Goal: Contribute content: Add original content to the website for others to see

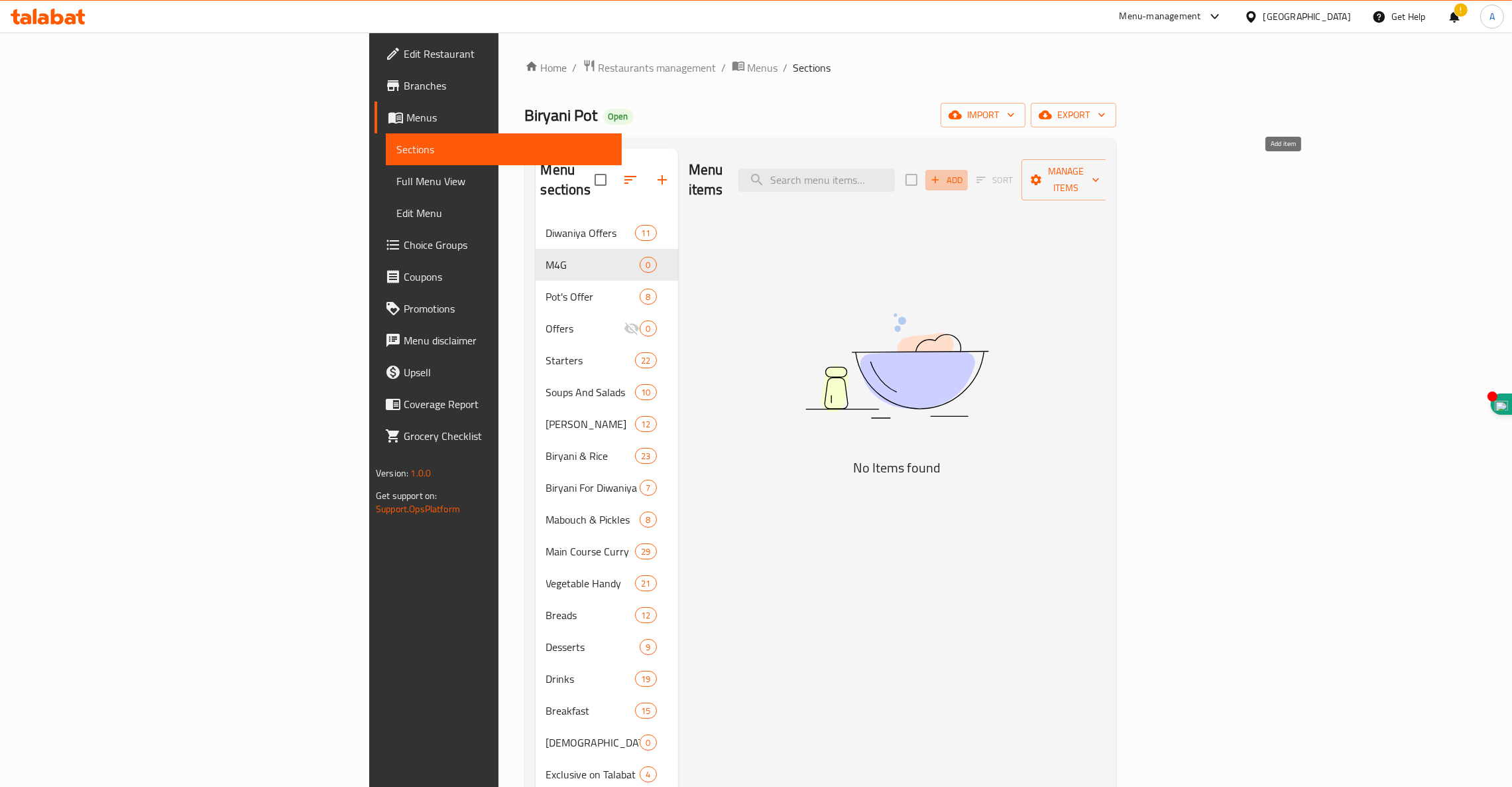
click at [942, 174] on icon "button" at bounding box center [935, 180] width 12 height 12
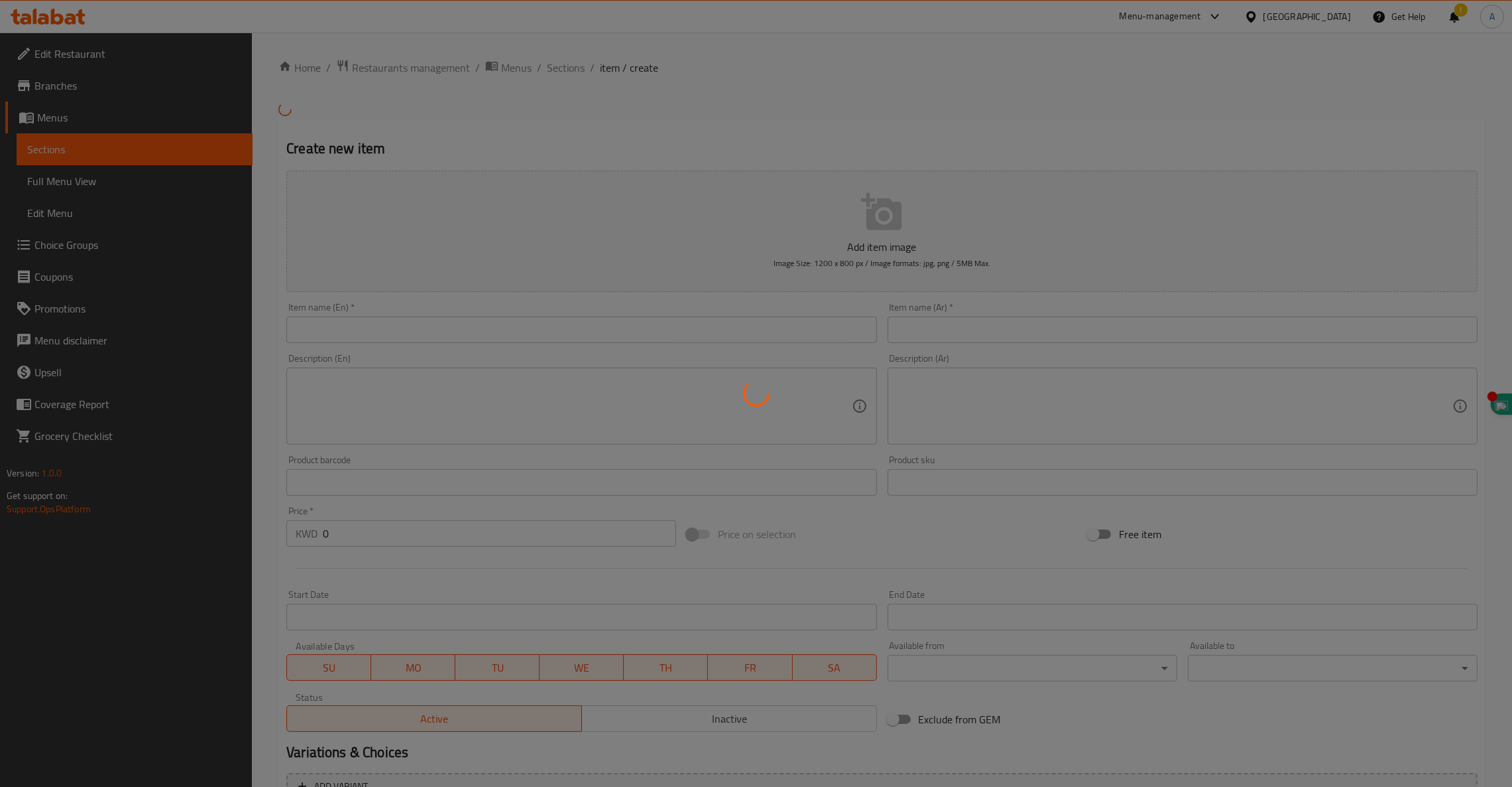
click at [329, 390] on div at bounding box center [756, 393] width 1512 height 787
click at [343, 378] on div at bounding box center [756, 393] width 1512 height 787
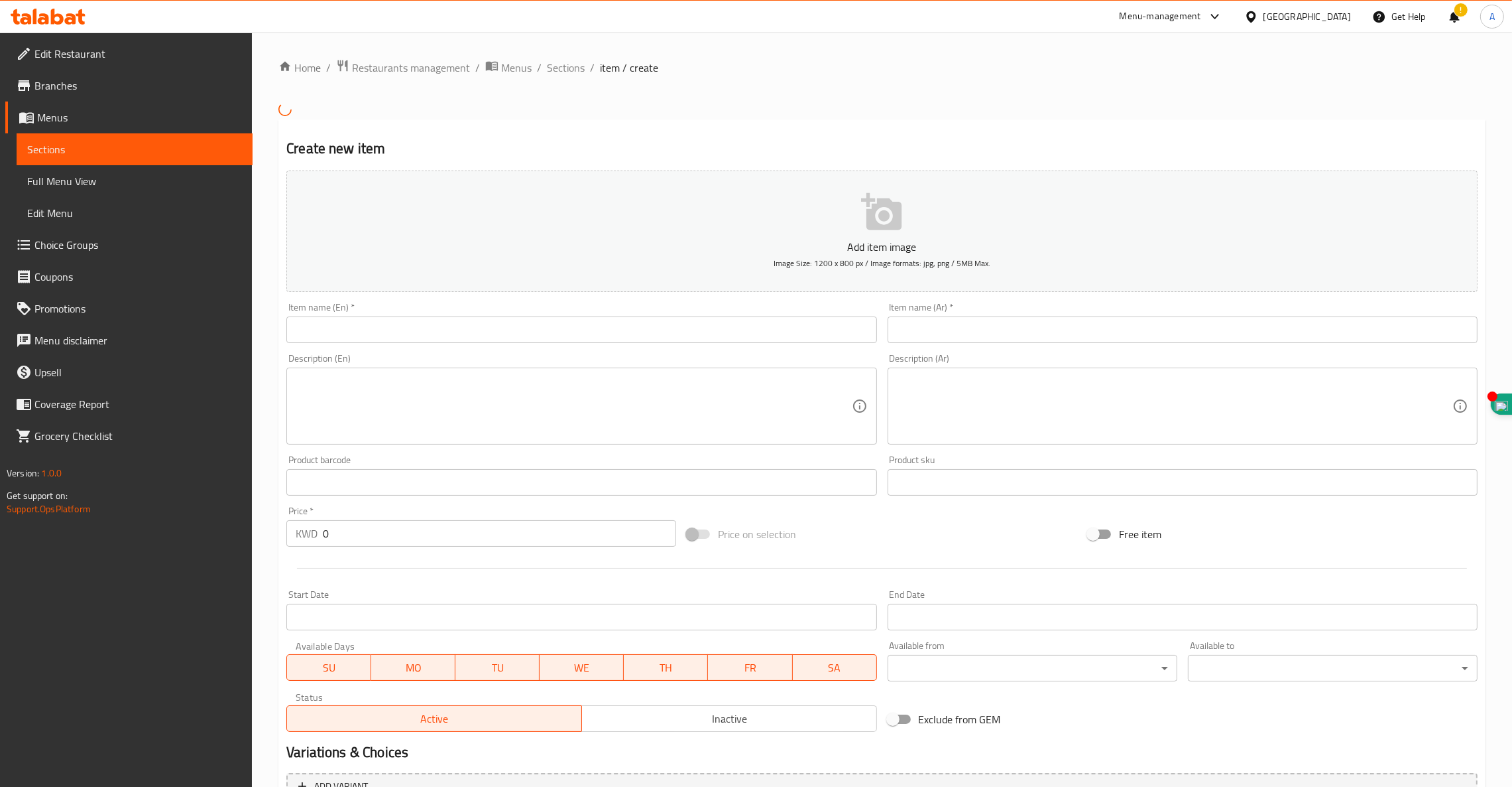
click at [377, 334] on input "text" at bounding box center [581, 329] width 590 height 26
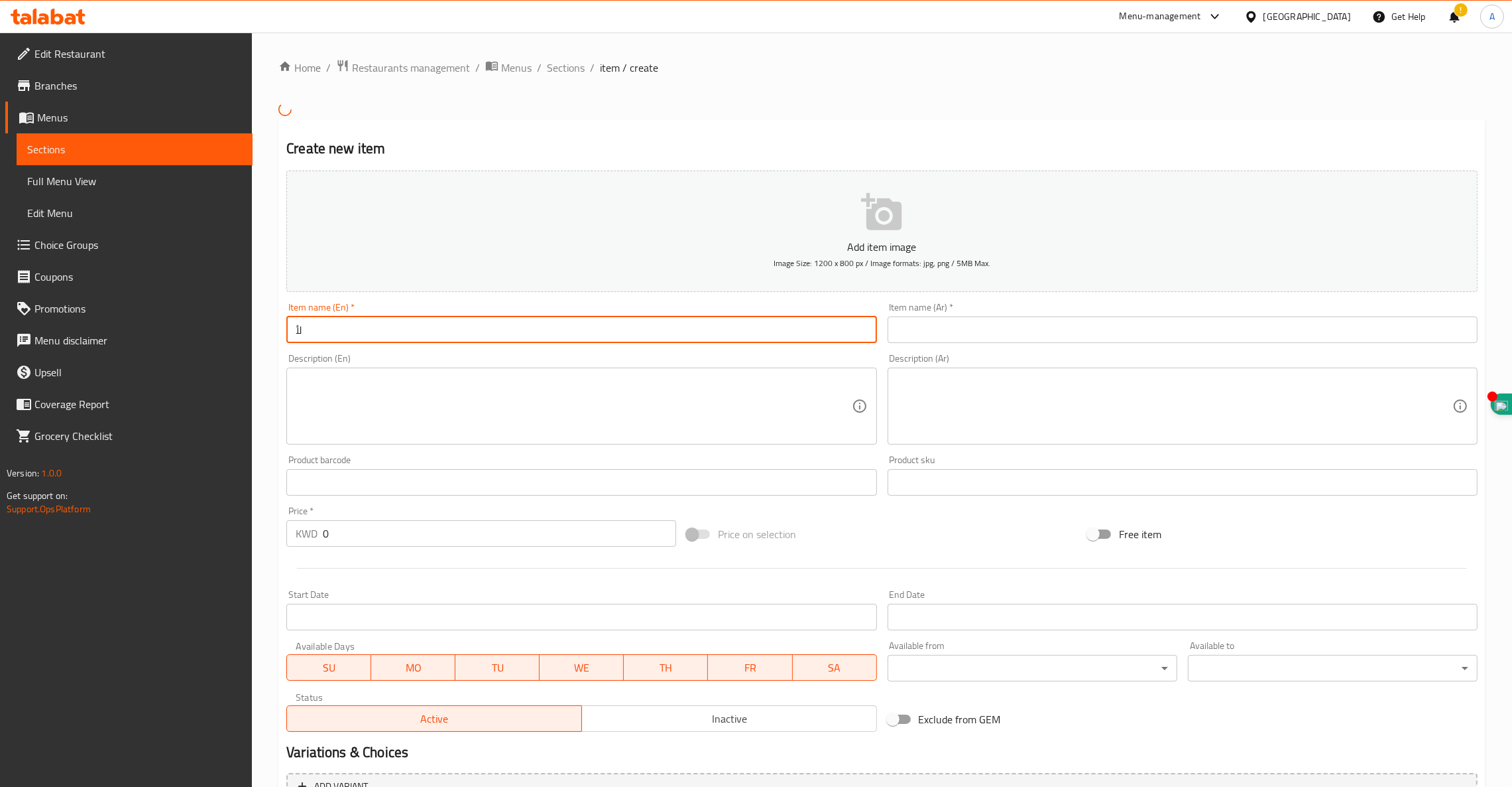
type input "ل"
type input "Group Meal"
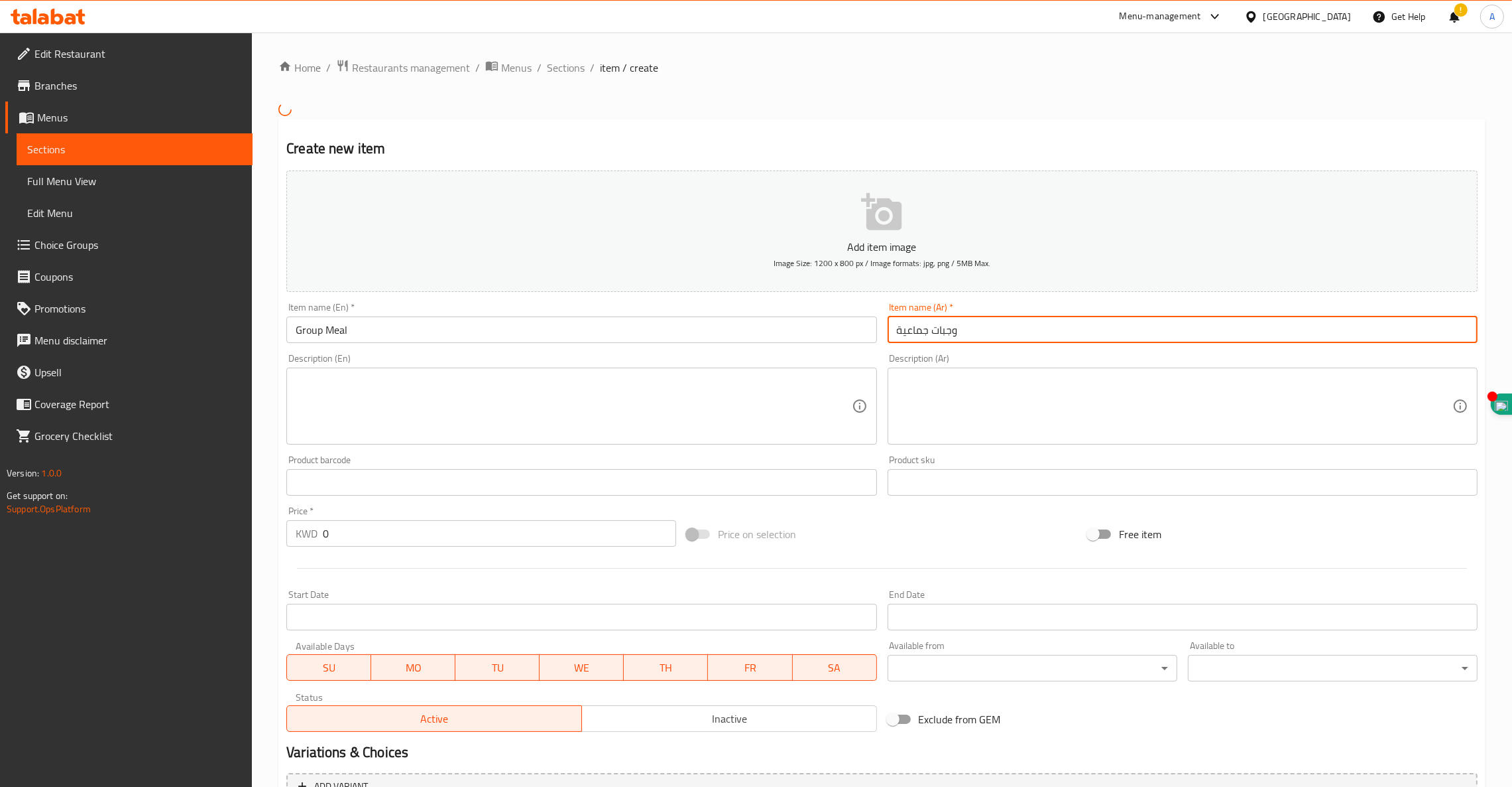
type input "وجبات جماعية"
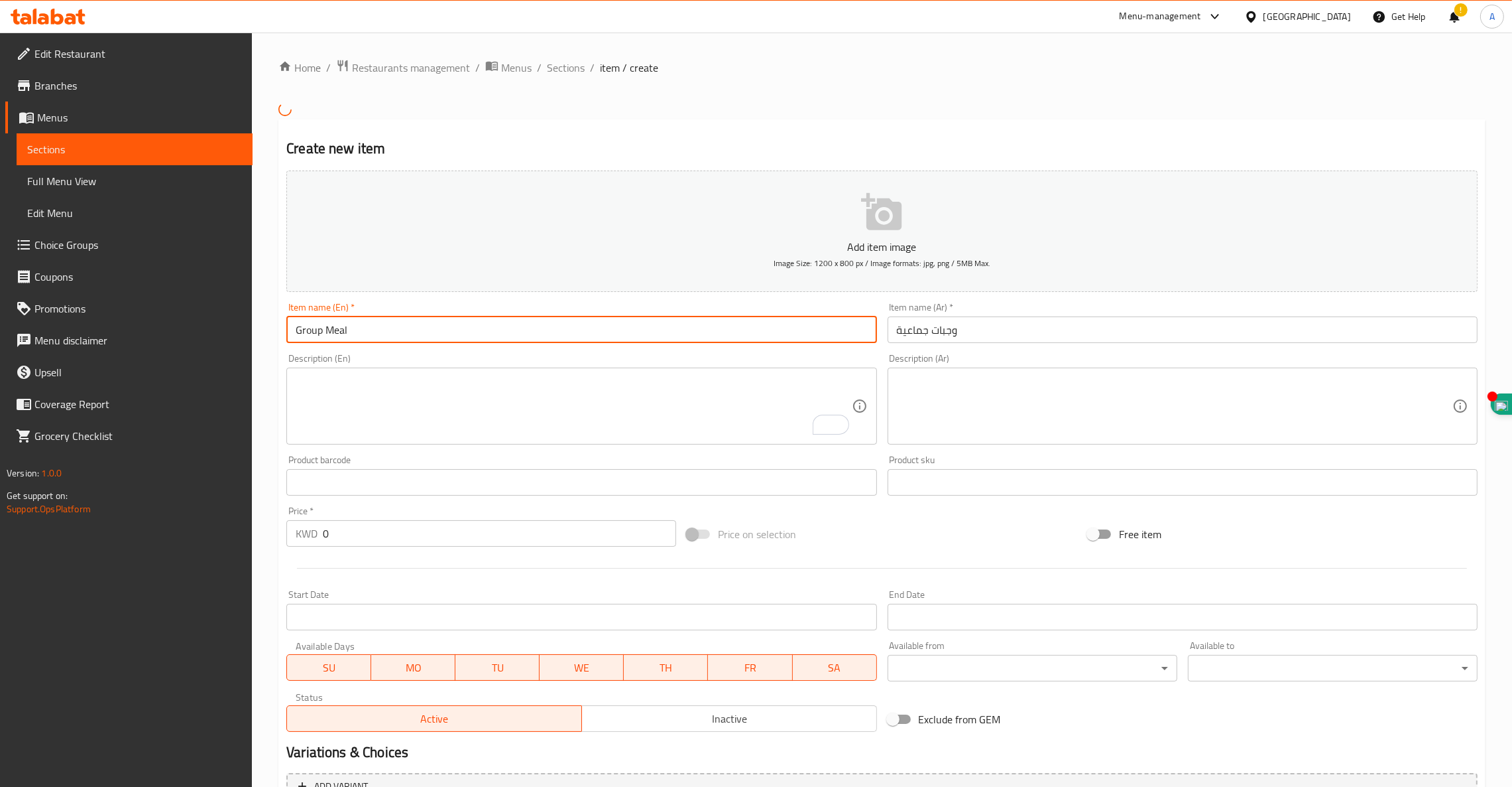
click at [297, 333] on input "Group Meal" at bounding box center [581, 329] width 590 height 26
type input "Group Meal"
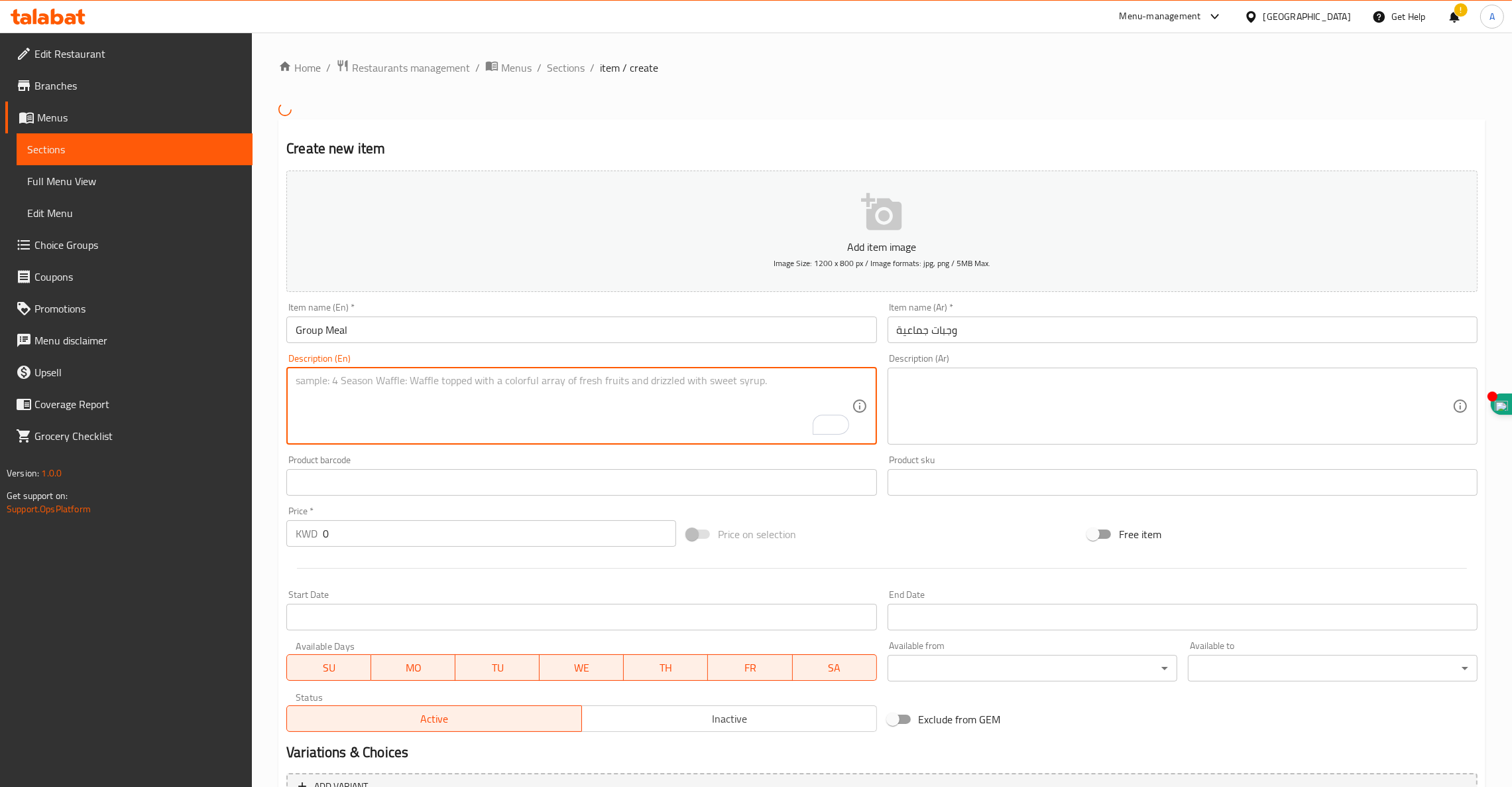
click at [367, 384] on textarea "To enrich screen reader interactions, please activate Accessibility in Grammarl…" at bounding box center [573, 405] width 556 height 63
paste textarea "Chicken Biryani Regular Mix Samosas 6 pcs Daal soup Medium bowl Salad Regular s…"
click at [397, 379] on textarea "Chicken Biryani Regular Mix Samosas 6 pcs Daal soup Medium bowl Salad Regular s…" at bounding box center [573, 405] width 556 height 63
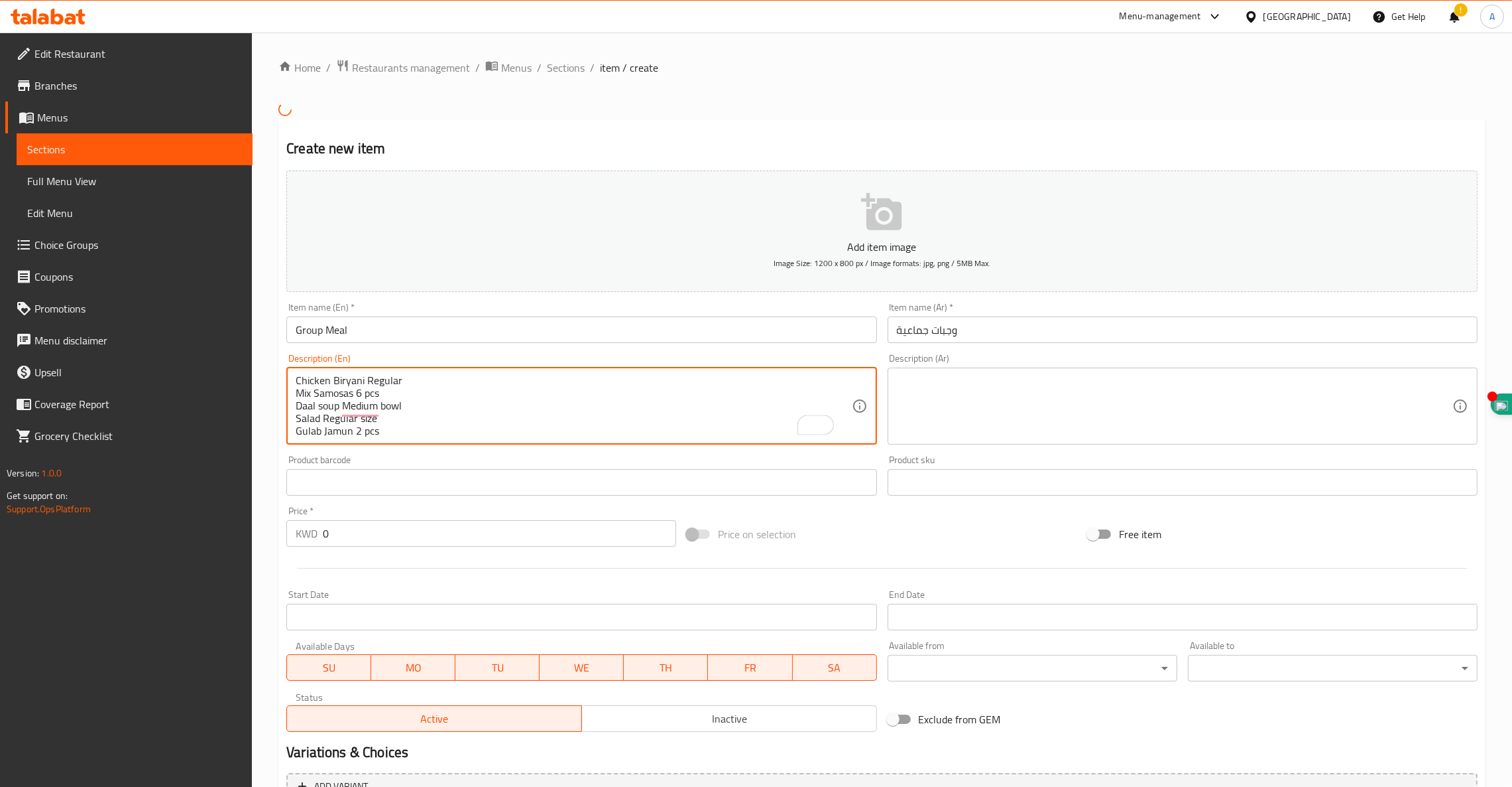
click at [412, 381] on textarea "Chicken Biryani Regular Mix Samosas 6 pcs Daal soup Medium bowl Salad Regular s…" at bounding box center [573, 405] width 556 height 63
click at [502, 379] on textarea "Chicken Biryani Regular, Mix Samosas 6 pcs Daal soup Medium bowl Salad Regular …" at bounding box center [573, 405] width 556 height 63
click at [542, 378] on textarea "Chicken Biryani Regular, Mix Samosas 6 pcs, Daal soup Medium bowl Salad Regular…" at bounding box center [573, 405] width 556 height 63
click at [552, 378] on textarea "Chicken Biryani Regular, Mix Samosas 6 pcs, Daal soup Medium bowl Salad Regular…" at bounding box center [573, 405] width 556 height 63
click at [536, 381] on textarea "Chicken Biryani Regular, Mix Samosas 6 pcs, Daal soup Medium bowl Salad Regular…" at bounding box center [573, 405] width 556 height 63
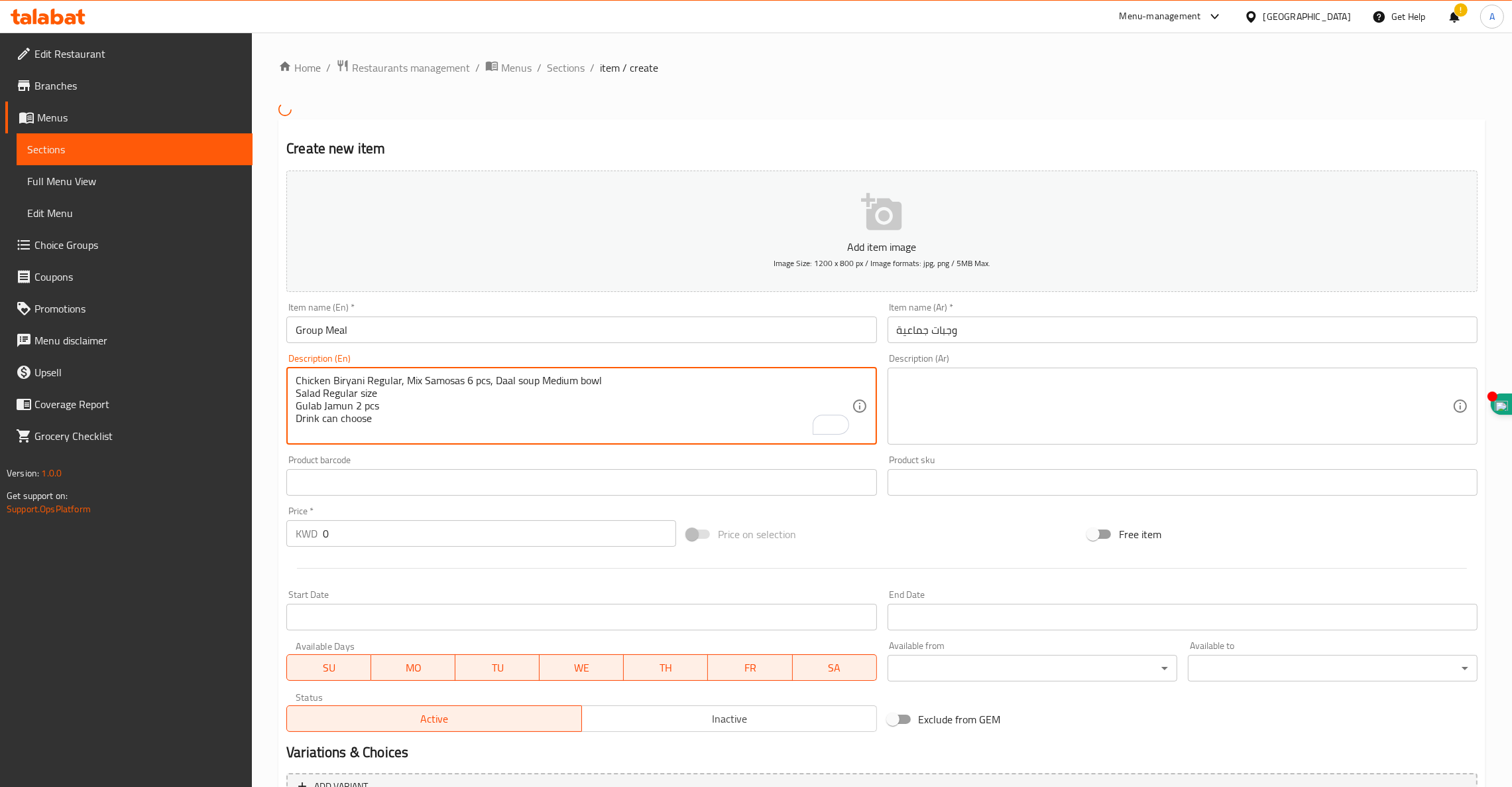
click at [607, 378] on textarea "Chicken Biryani Regular, Mix Samosas 6 pcs, Daal soup Medium bowl Salad Regular…" at bounding box center [573, 405] width 556 height 63
click at [696, 384] on textarea "Chicken Biryani Regular, Mix Samosas 6 pcs, Daal soup Medium bowl, Salad Regula…" at bounding box center [573, 405] width 556 height 63
click at [808, 382] on textarea "Chicken Biryani Regular, Mix Samosas 6 pcs, Daal soup Medium bowl, Salad Regula…" at bounding box center [573, 405] width 556 height 63
click at [374, 393] on textarea "Chicken Biryani Regular, Mix Samosas 6 pcs, Daal soup Medium bowl, Salad Regula…" at bounding box center [573, 405] width 556 height 63
drag, startPoint x: 374, startPoint y: 393, endPoint x: 236, endPoint y: 342, distance: 147.1
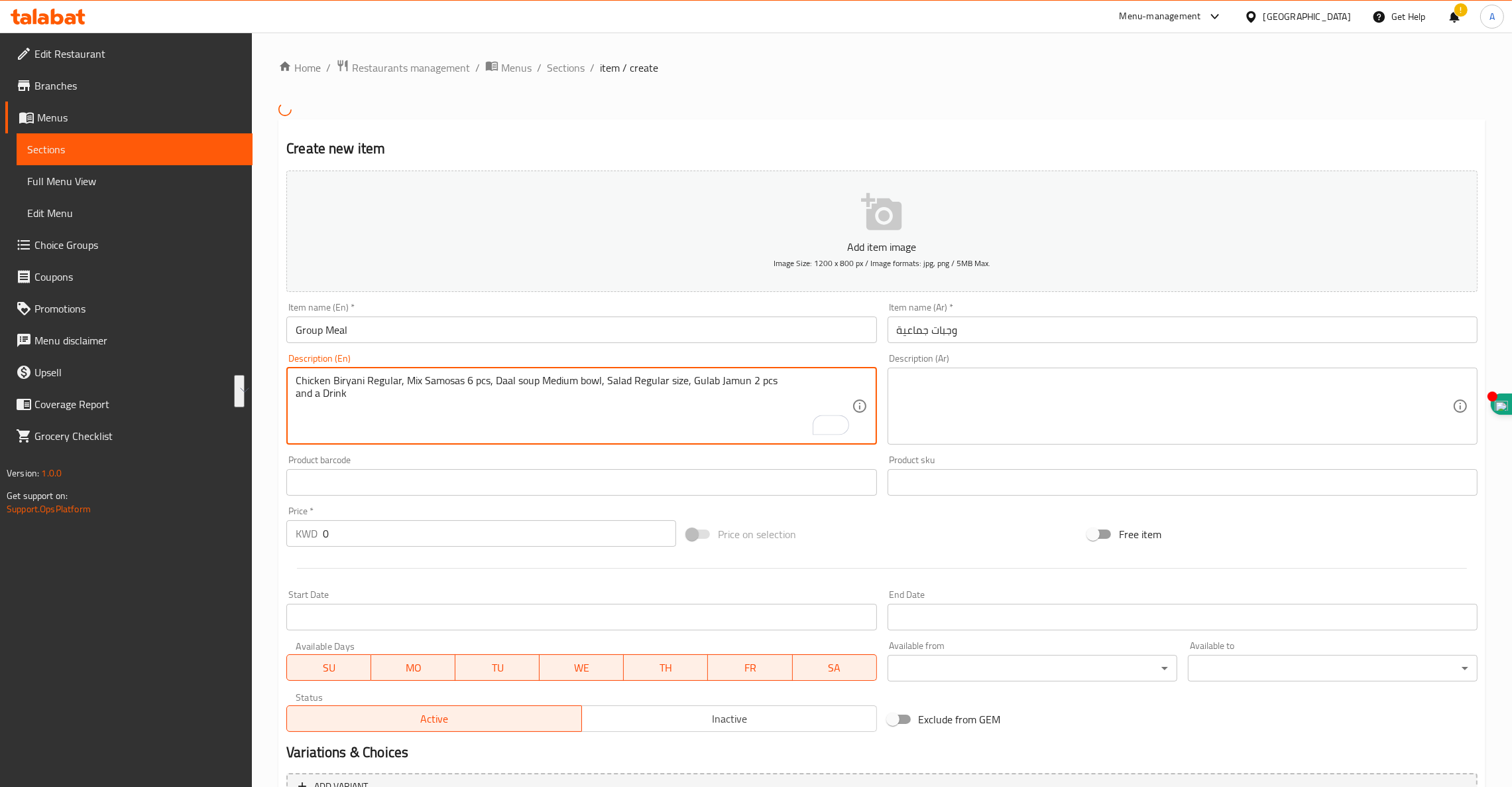
click at [236, 342] on div "Edit Restaurant Branches Menus Sections Full Menu View Edit Menu Choice Groups …" at bounding box center [756, 474] width 1512 height 885
type textarea "Chicken Biryani Regular, Mix Samosas 6 pcs, Daal soup Medium bowl, Salad Regula…"
click at [943, 382] on textarea at bounding box center [1174, 405] width 556 height 63
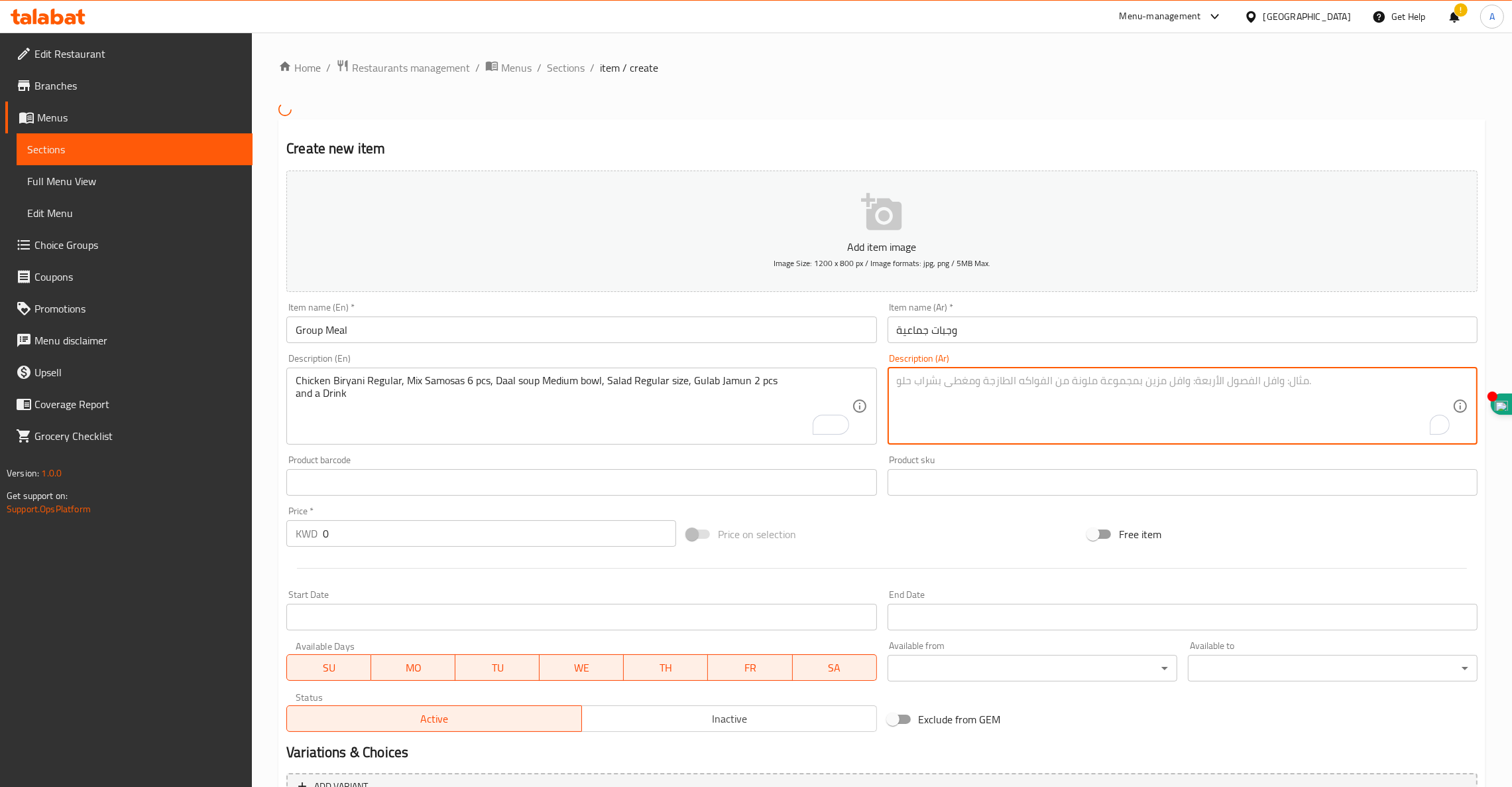
paste textarea "رياني دجاج عادي، 6 قطع سمبوسة مشكلة، وعاء متوسط ​​من حساء الدال، سلطة عادية، قط…"
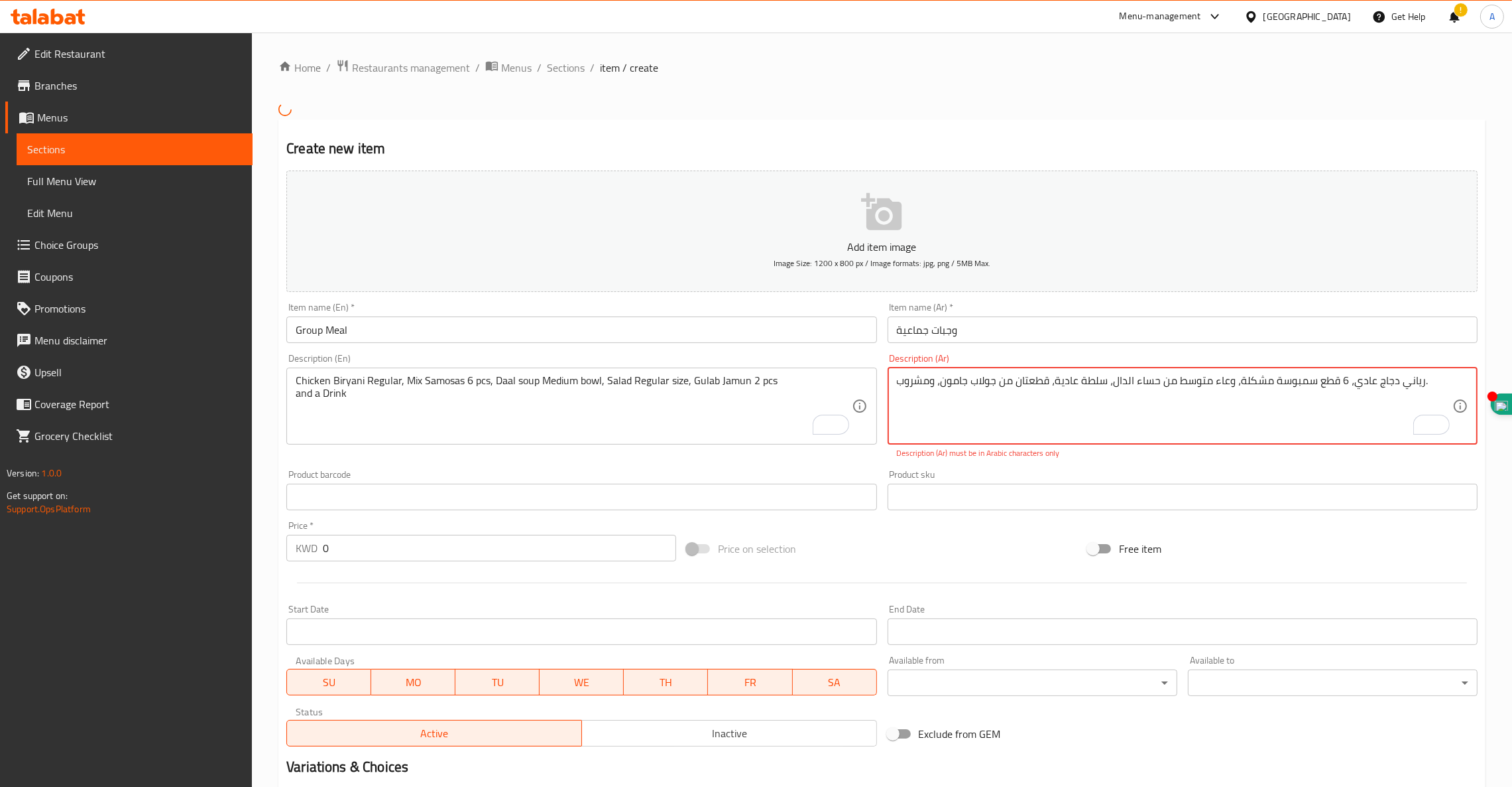
click at [991, 394] on textarea "رياني دجاج عادي، 6 قطع سمبوسة مشكلة، وعاء متوسط ​​من حساء الدال، سلطة عادية، قط…" at bounding box center [1174, 405] width 556 height 63
click at [1340, 378] on textarea "رياني دجاج عادي، 6 قطع سمبوسة مشكلة، وعاء متوسط ​​من حساء الدال، سلطة عادية، قط…" at bounding box center [1174, 405] width 556 height 63
click at [444, 496] on input "text" at bounding box center [581, 496] width 590 height 26
drag, startPoint x: 1418, startPoint y: 386, endPoint x: 1429, endPoint y: 390, distance: 11.7
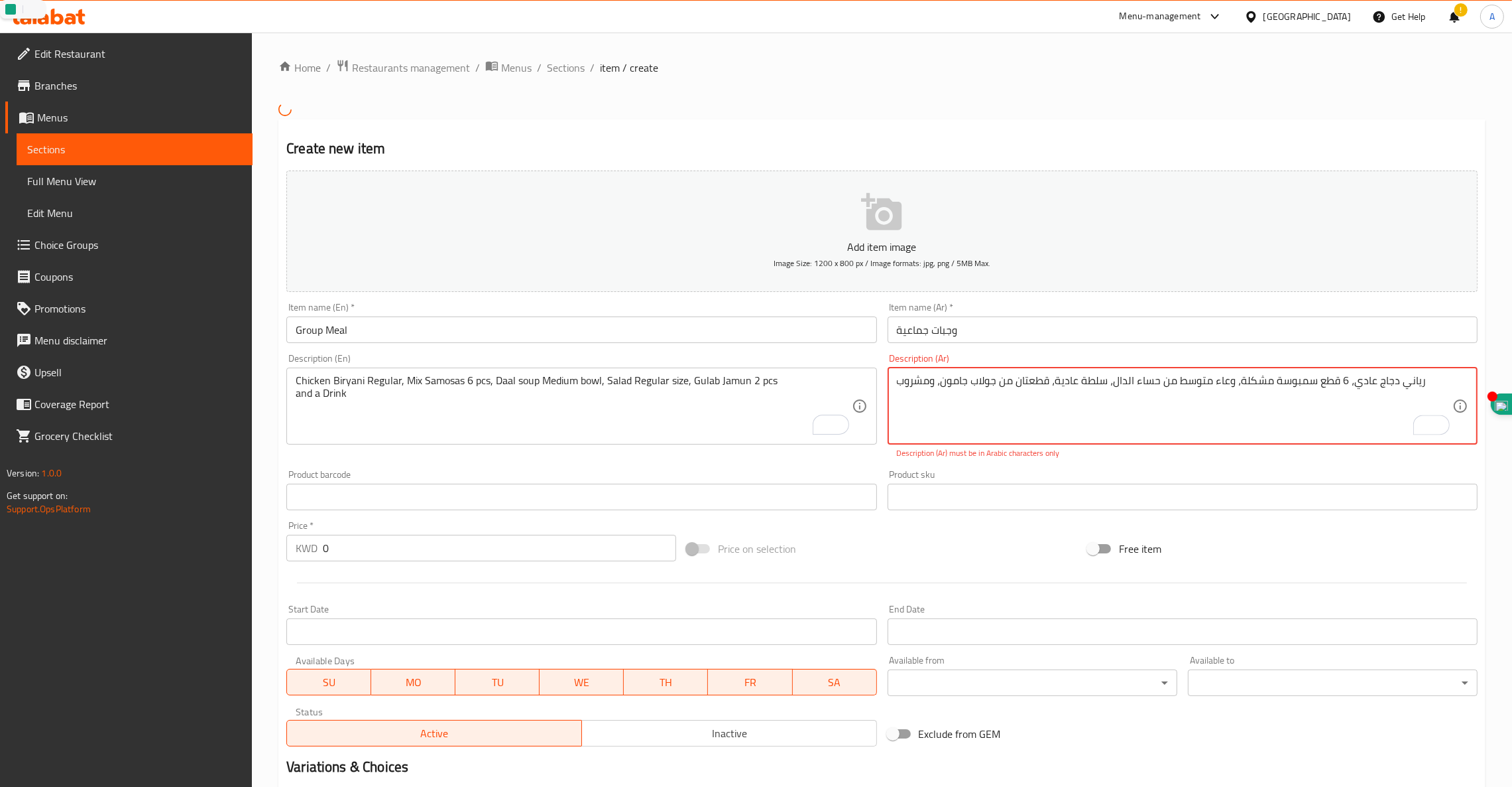
click at [1175, 404] on textarea "رياني دجاج عادي، 6 قطع سمبوسة مشكلة، وعاء متوسط ​​من حساء الدال، سلطة عادية، قط…" at bounding box center [1174, 405] width 556 height 63
click at [1107, 382] on textarea "رياني دجاج عادي، 6 قطع سمبوسة مشكلة، وعاء متوسط ​​من حساء الدال، سلطة عادية، قط…" at bounding box center [1174, 405] width 556 height 63
type textarea "رياني دجاج عادي، 6 قطع سمبوسة مشكلة، وعاء متوسط ​​من حساء الدال، سلطة عادية، قط…"
drag, startPoint x: 1131, startPoint y: 404, endPoint x: 778, endPoint y: 358, distance: 356.0
click at [778, 358] on div "Add item image Image Size: 1200 x 800 px / Image formats: jpg, png / 5MB Max. I…" at bounding box center [882, 459] width 1202 height 587
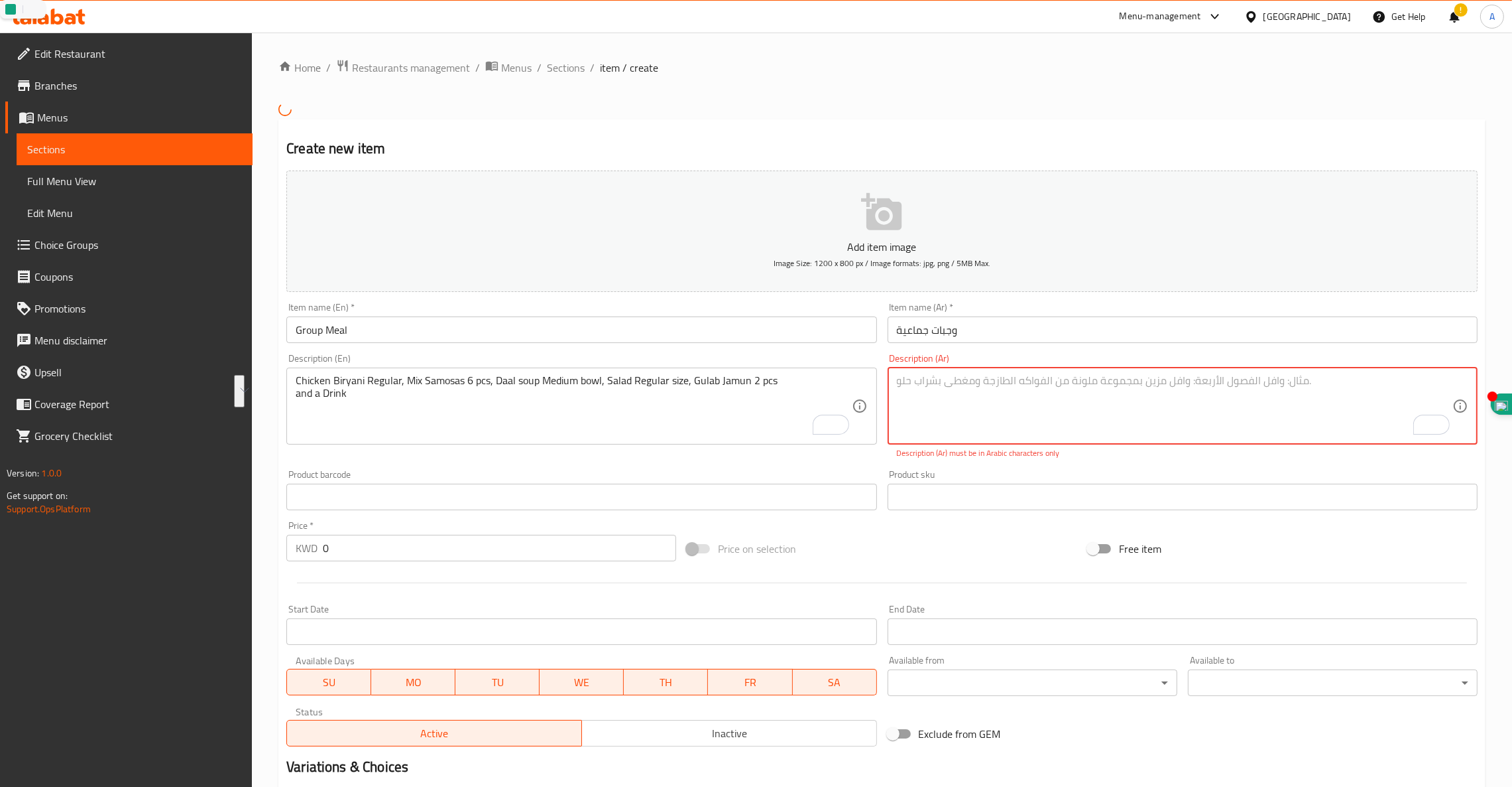
paste textarea "رياني دجاج عادي، 6 قطع سمبوسة مشكلة، وعاء متوسط ​​من حساء الدال، سلطة عادية، قط…"
type textarea "رياني دجاج عادي، 6 قطع سمبوسة مشكلة، وعاء متوسط ​​من حساء الدال، سلطة عادية، قط…"
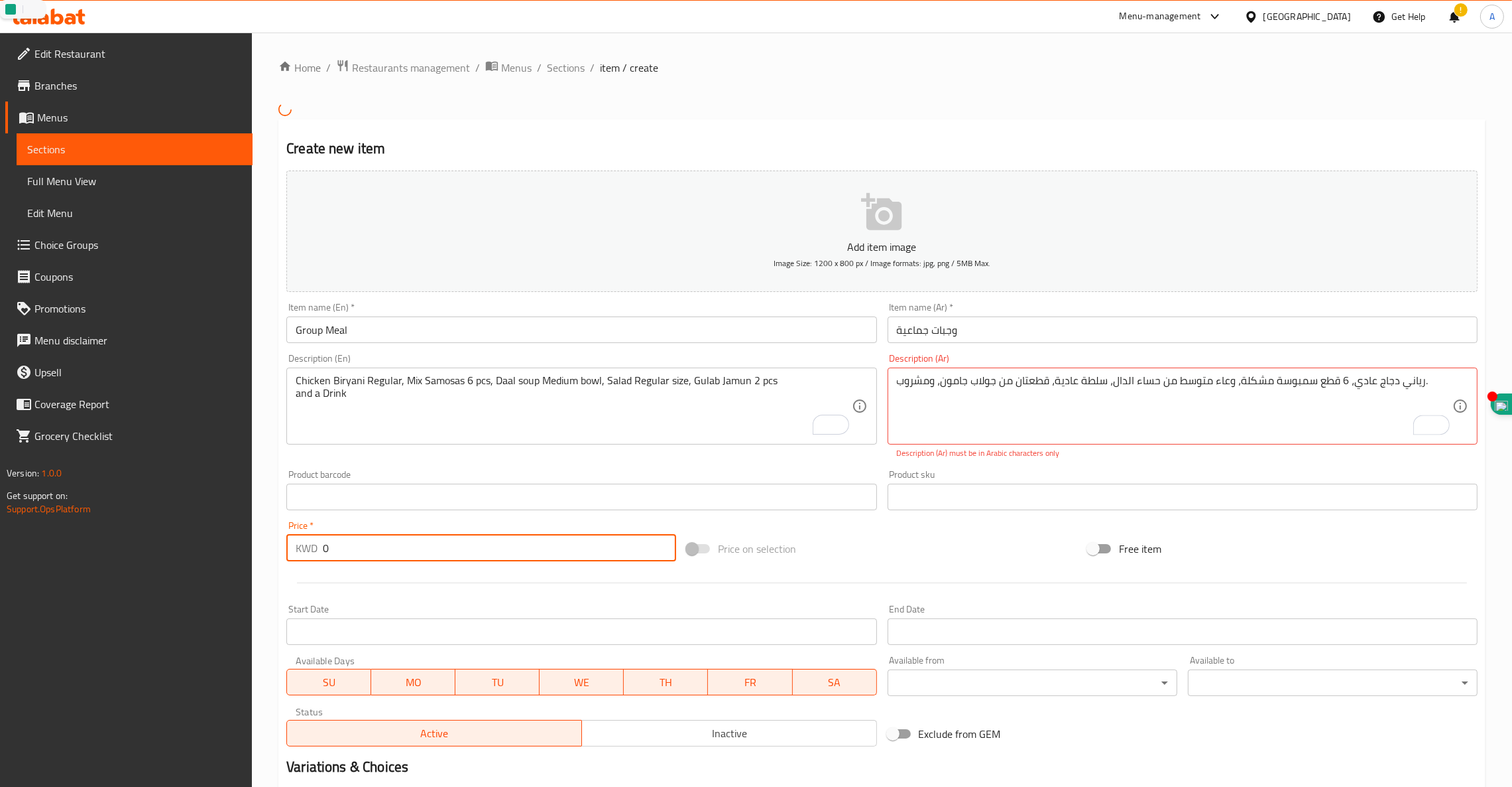
drag, startPoint x: 371, startPoint y: 541, endPoint x: 236, endPoint y: 543, distance: 135.0
click at [236, 543] on div "Edit Restaurant Branches Menus Sections Full Menu View Edit Menu Choice Groups …" at bounding box center [756, 482] width 1512 height 900
type input "1"
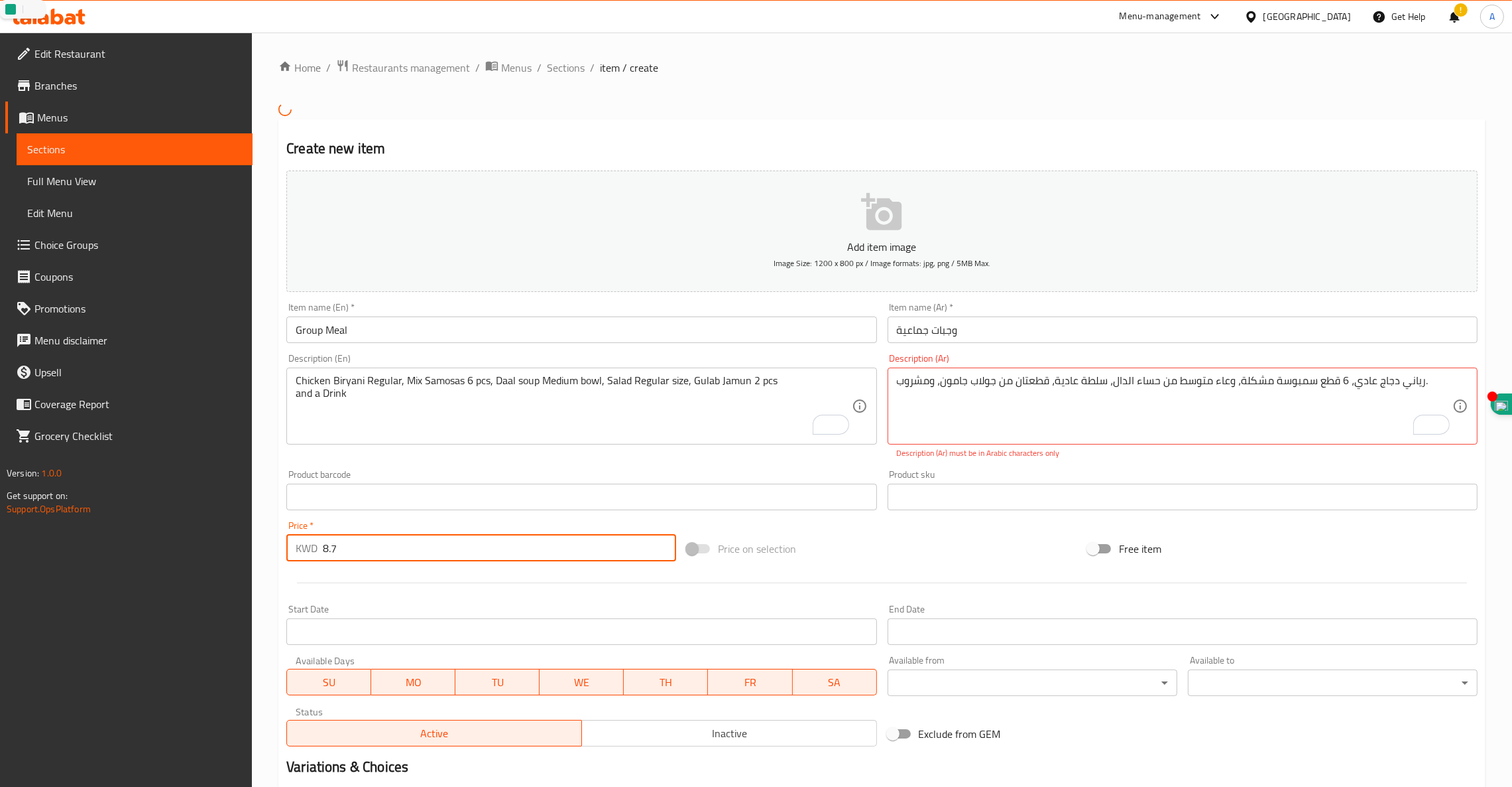
type input "8.7"
drag, startPoint x: 1430, startPoint y: 380, endPoint x: 329, endPoint y: 410, distance: 1101.4
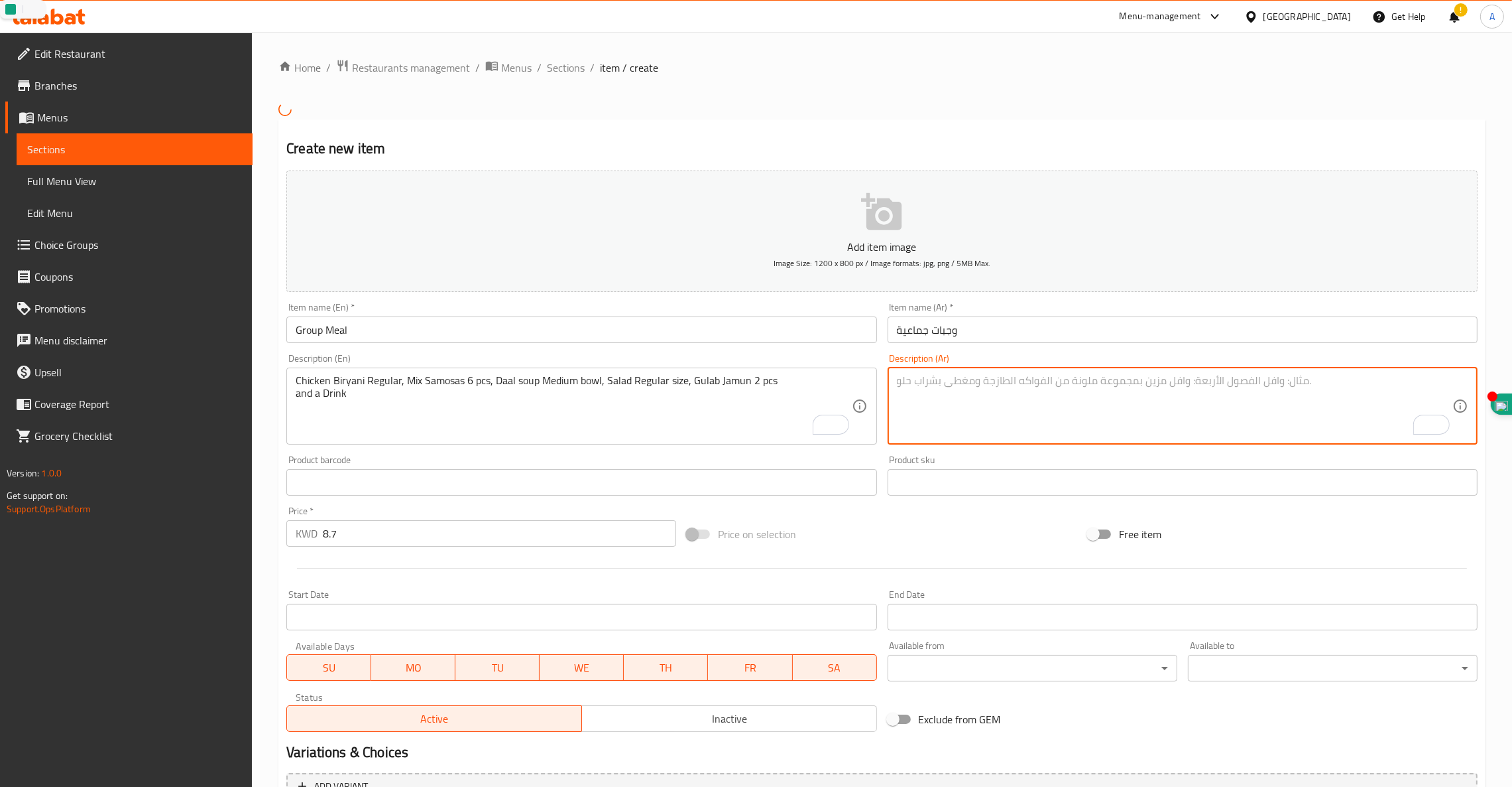
paste textarea "برياني دجاج عادي، 6 قطع سمبوسة مشكلة، وعاء متوسط ​​من حساء الدال، سلطة عادية، ق…"
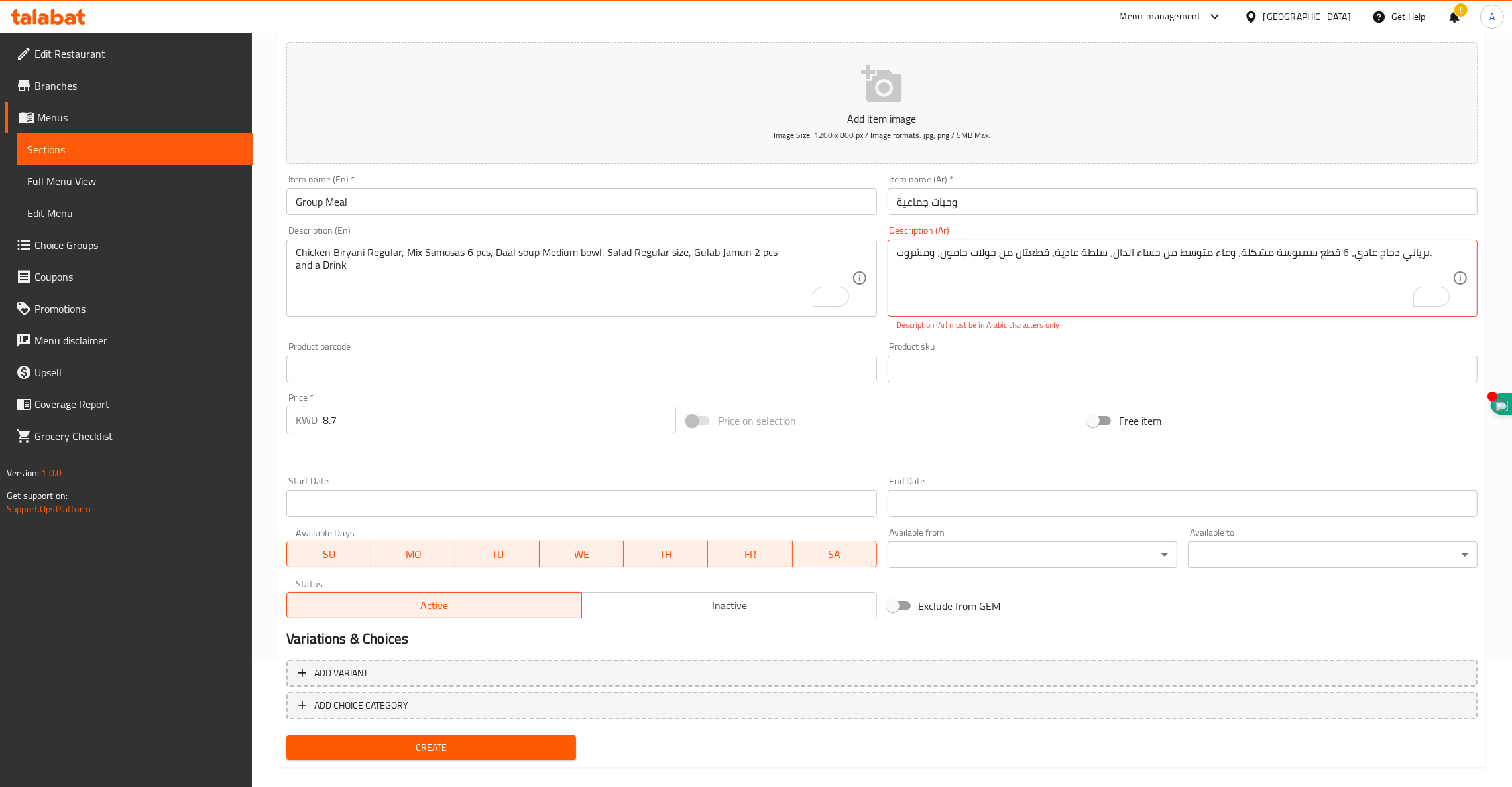
click at [392, 729] on div "Create" at bounding box center [430, 747] width 300 height 35
click at [388, 743] on span "Create" at bounding box center [430, 747] width 269 height 17
click at [1342, 250] on textarea "برياني دجاج عادي، 6 قطع سمبوسة مشكلة، وعاء متوسط ​​من حساء الدال، سلطة عادية، ق…" at bounding box center [1174, 278] width 556 height 63
click at [1343, 250] on textarea "برياني دجاج عادي، 6 قطع سمبوسة مشكلة، وعاء متوسط ​​من حساء الدال، سلطة عادية، ق…" at bounding box center [1174, 278] width 556 height 63
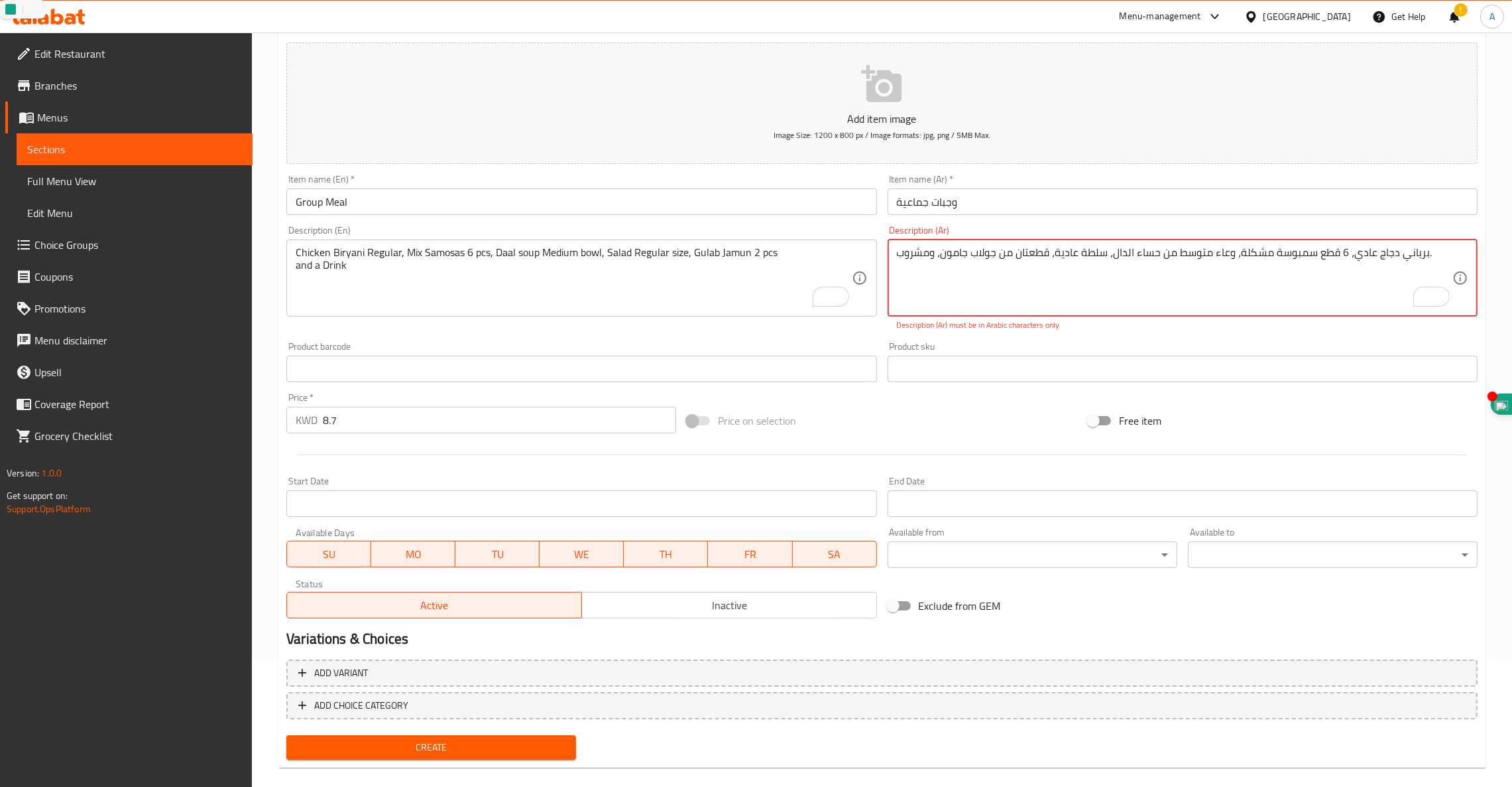
click at [1344, 250] on textarea "برياني دجاج عادي، 6 قطع سمبوسة مشكلة، وعاء متوسط ​​من حساء الدال، سلطة عادية، ق…" at bounding box center [1174, 278] width 556 height 63
click at [1338, 250] on textarea "برياني دجاج عادي، قطع سمبوسة مشكلة، وعاء متوسط ​​من حساء الدال، سلطة عادية، قطع…" at bounding box center [1174, 278] width 556 height 63
click at [1231, 256] on textarea "برياني دجاج عادي،ست قطع سمبوسة مشكلة، وعاء متوسط ​​من حساء الدال، سلطة عادية، ق…" at bounding box center [1174, 278] width 556 height 63
drag, startPoint x: 1364, startPoint y: 253, endPoint x: 710, endPoint y: 262, distance: 654.1
click at [710, 262] on div "Add item image Image Size: 1200 x 800 px / Image formats: jpg, png / 5MB Max. I…" at bounding box center [882, 330] width 1202 height 587
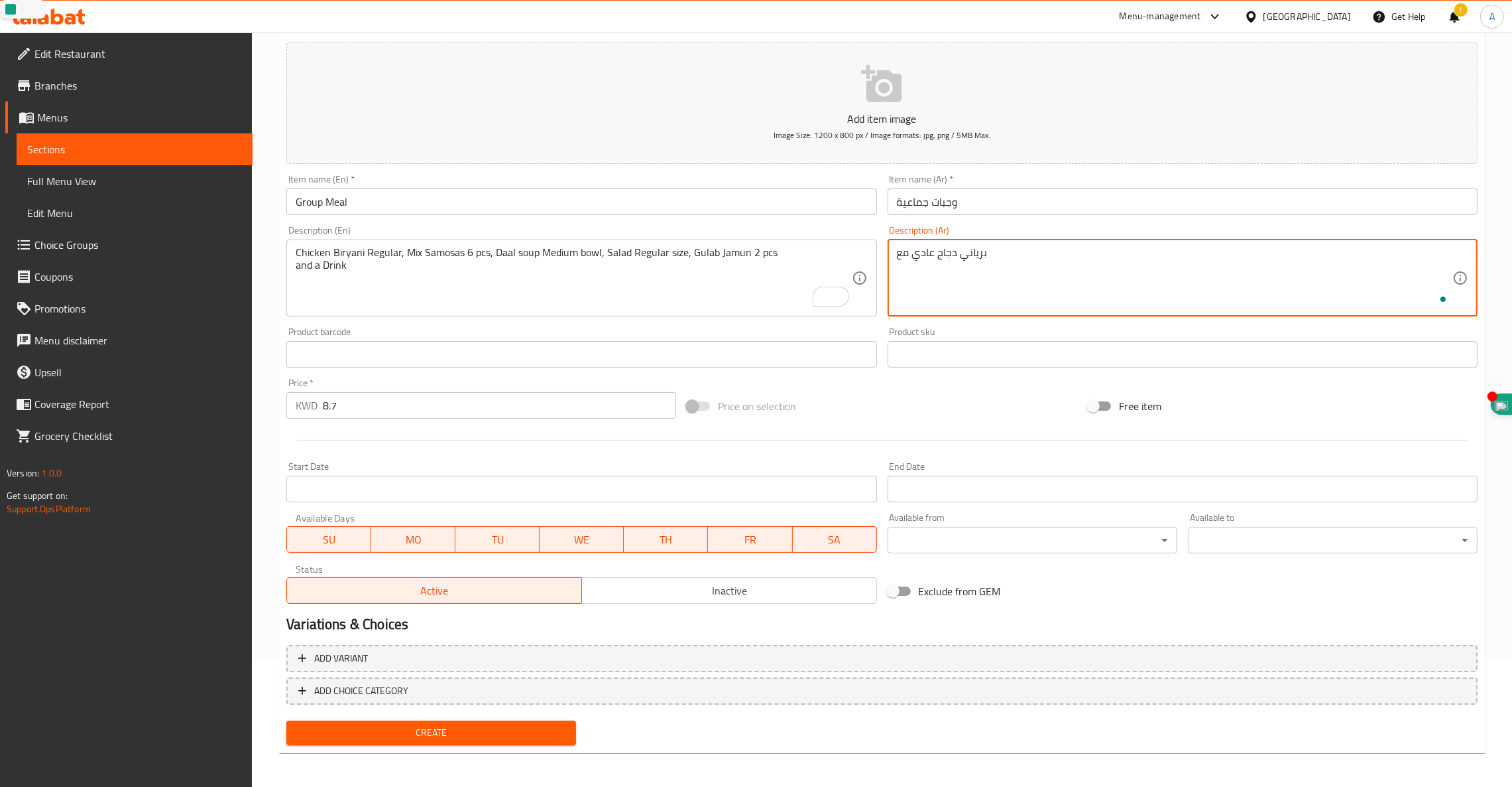
paste textarea "،ست قطع سمبوسة مشكلة، وعاء متوسط ​​من حساء الدال، سلطة عادية، قطعتان من جولاب ج…"
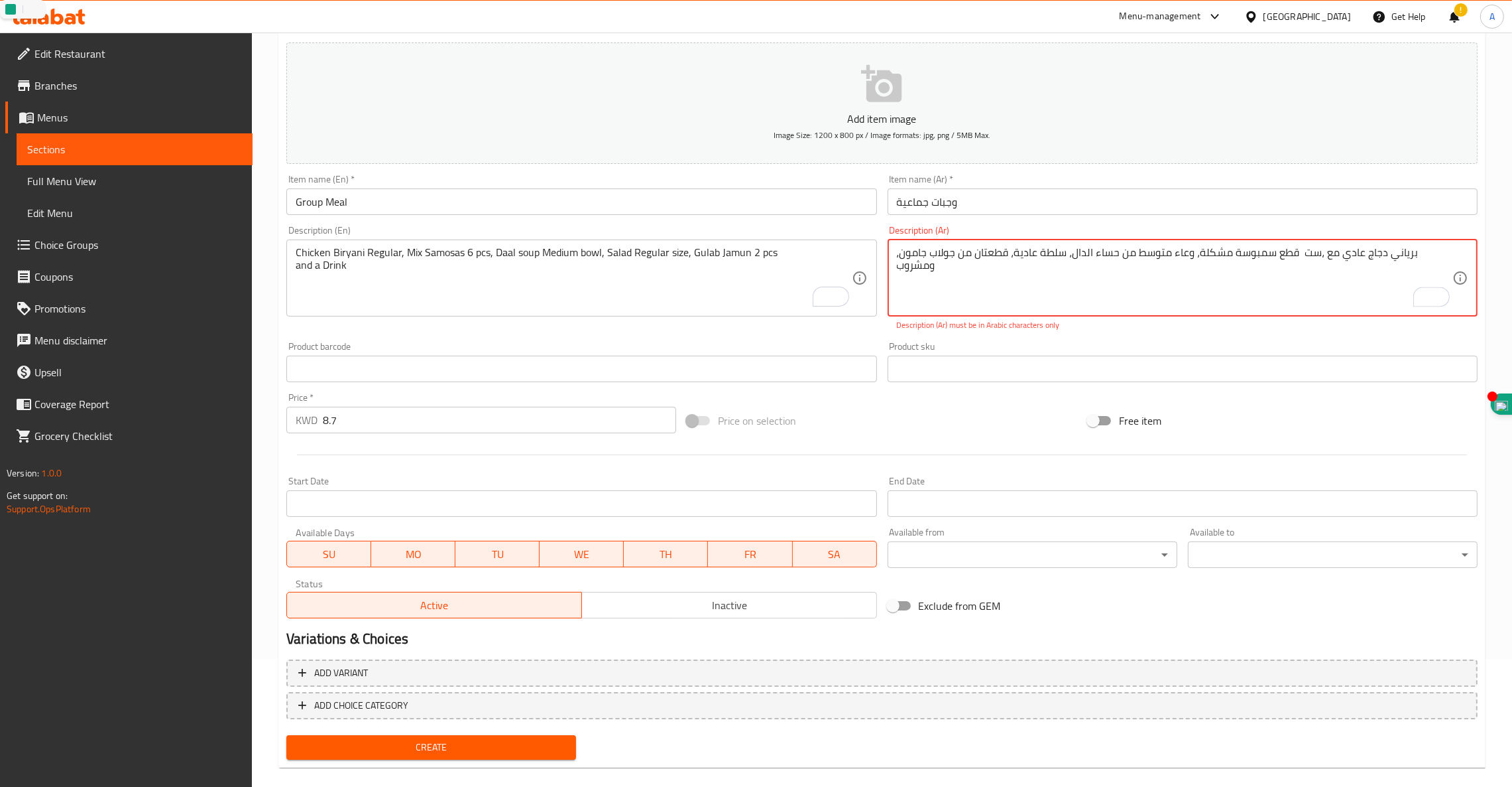
drag, startPoint x: 1194, startPoint y: 253, endPoint x: 591, endPoint y: 219, distance: 604.0
click at [591, 219] on div "Add item image Image Size: 1200 x 800 px / Image formats: jpg, png / 5MB Max. I…" at bounding box center [882, 330] width 1202 height 587
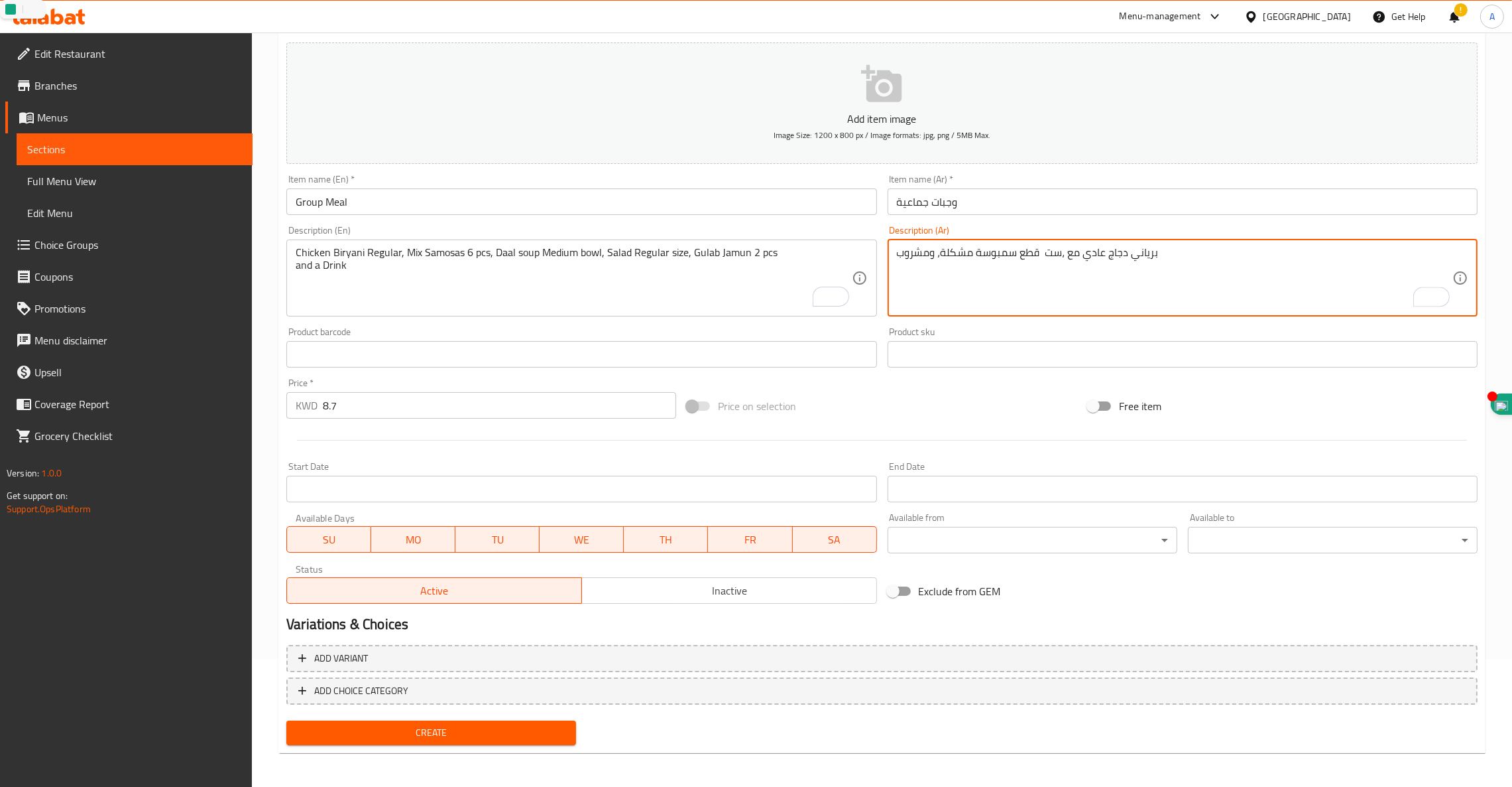
drag, startPoint x: 938, startPoint y: 258, endPoint x: 787, endPoint y: 253, distance: 151.1
click at [787, 253] on div "Add item image Image Size: 1200 x 800 px / Image formats: jpg, png / 5MB Max. I…" at bounding box center [882, 322] width 1202 height 572
paste textarea "وعاء متوسط ​​من حساء الدال، سلطة عادية، قطعتان من جولاب جامون،"
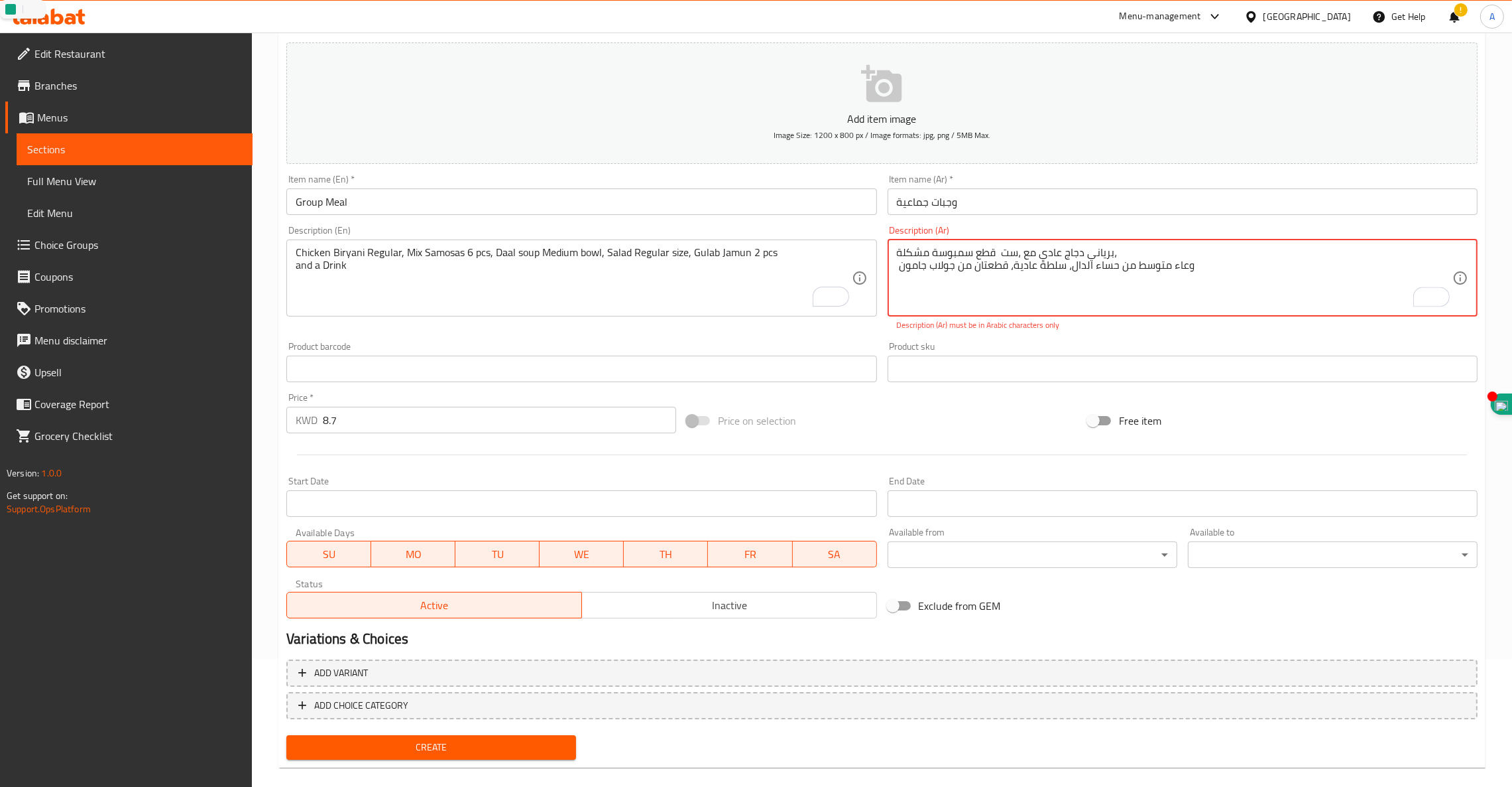
click at [1068, 268] on textarea "برياني دجاج عادي مع ،ست قطع سمبوسة مشكلة، وعاء متوسط ​​من حساء الدال، سلطة عادي…" at bounding box center [1174, 278] width 556 height 63
drag, startPoint x: 1065, startPoint y: 267, endPoint x: 796, endPoint y: 264, distance: 269.0
click at [796, 264] on div "Add item image Image Size: 1200 x 800 px / Image formats: jpg, png / 5MB Max. I…" at bounding box center [882, 330] width 1202 height 587
click at [1030, 268] on textarea "برياني دجاج عادي مع ،ست قطع سمبوسة مشكلة، وعاء متوسط ​​من حساء الدال سلطة عادية…" at bounding box center [1174, 278] width 556 height 63
drag, startPoint x: 1065, startPoint y: 264, endPoint x: 900, endPoint y: 283, distance: 166.1
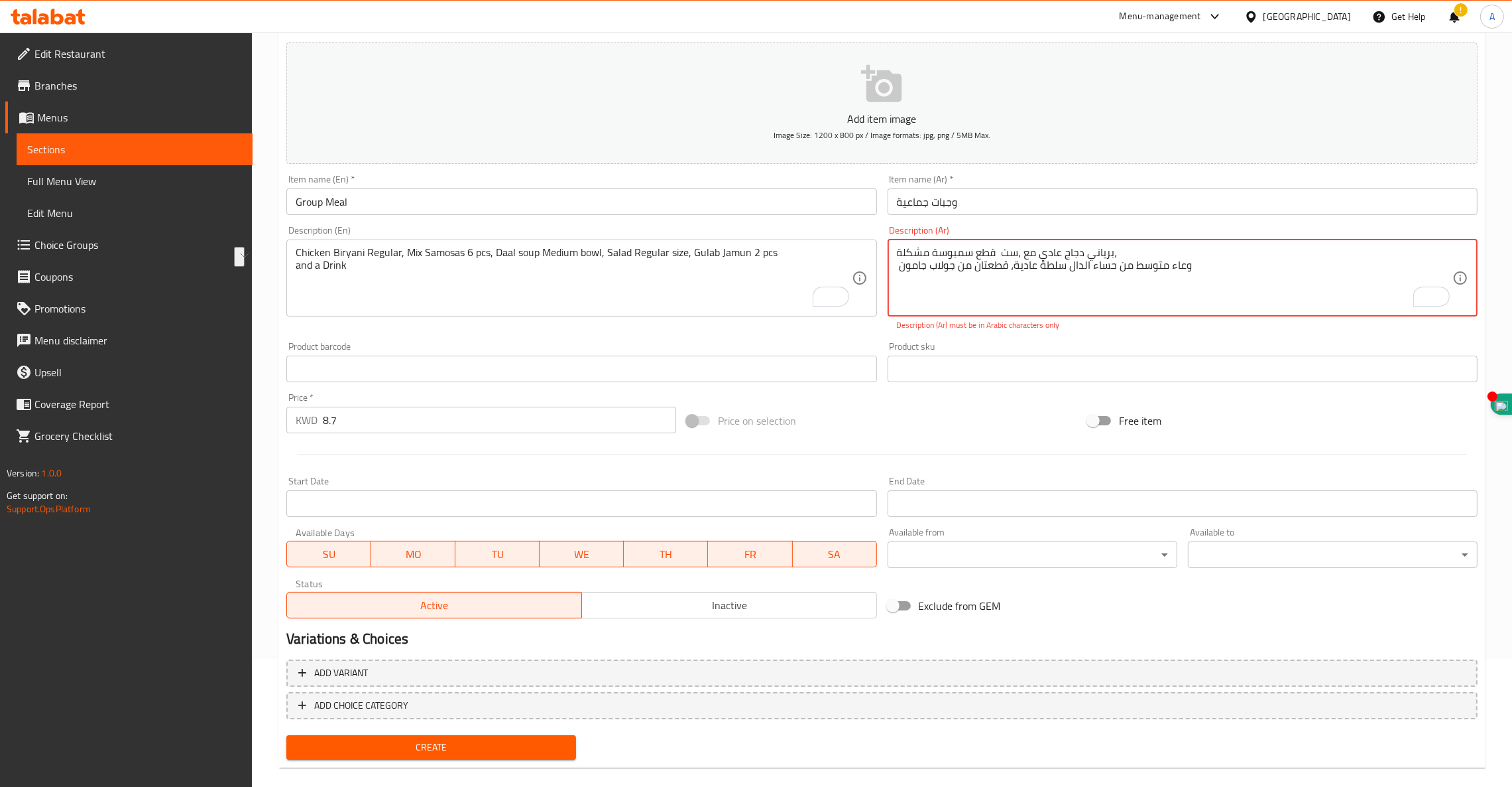
click at [900, 283] on textarea "برياني دجاج عادي مع ،ست قطع سمبوسة مشكلة، وعاء متوسط ​​من حساء الدال سلطة عادية…" at bounding box center [1174, 278] width 556 height 63
drag, startPoint x: 1139, startPoint y: 255, endPoint x: 416, endPoint y: 297, distance: 724.2
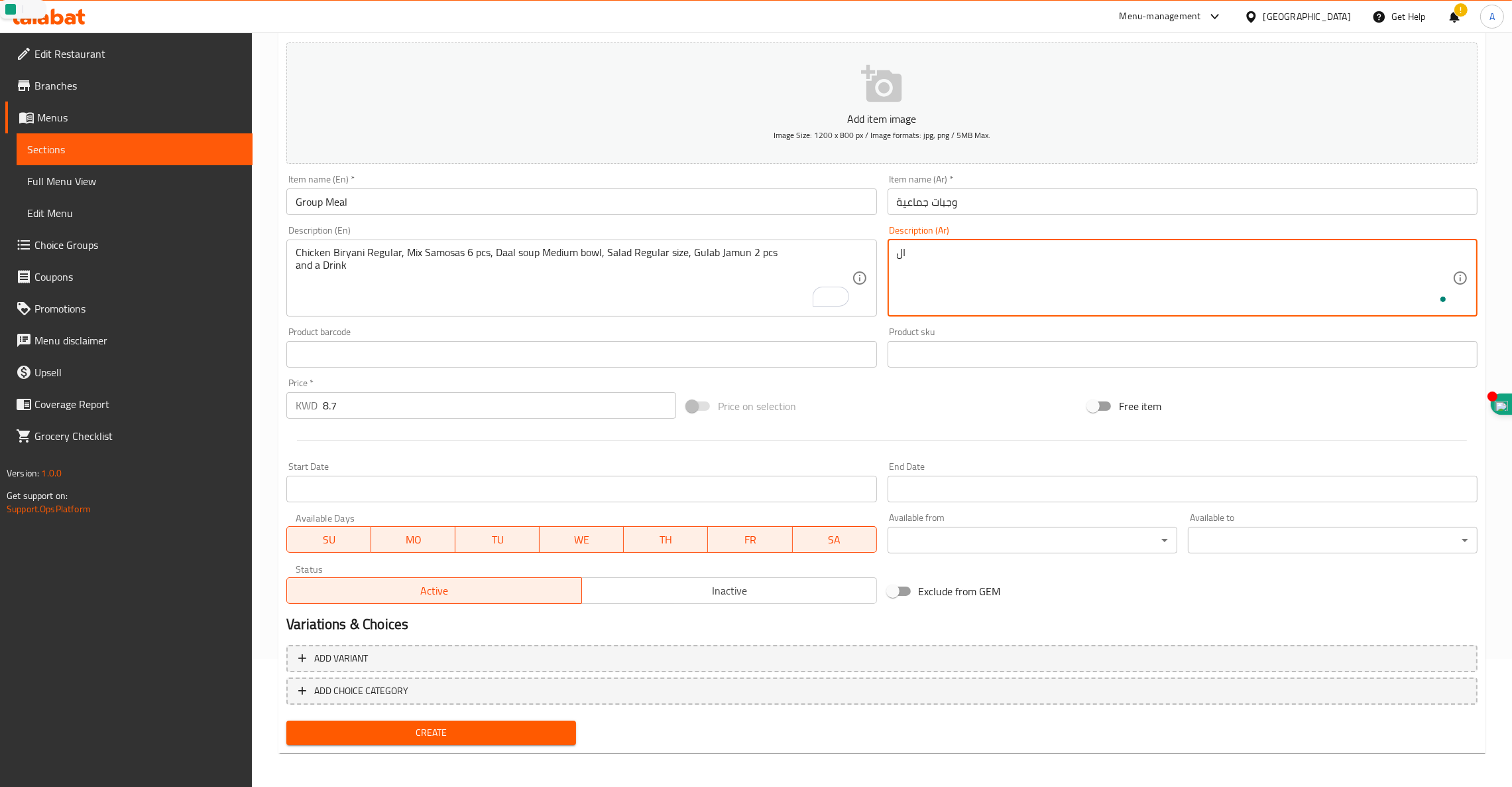
type textarea "ل"
type textarea "برياني دجاجعادي مع 6 قطع سمبوسة مكس, شوربة الدال , سلطة حجم عادي, 2 قطعة جولاب …"
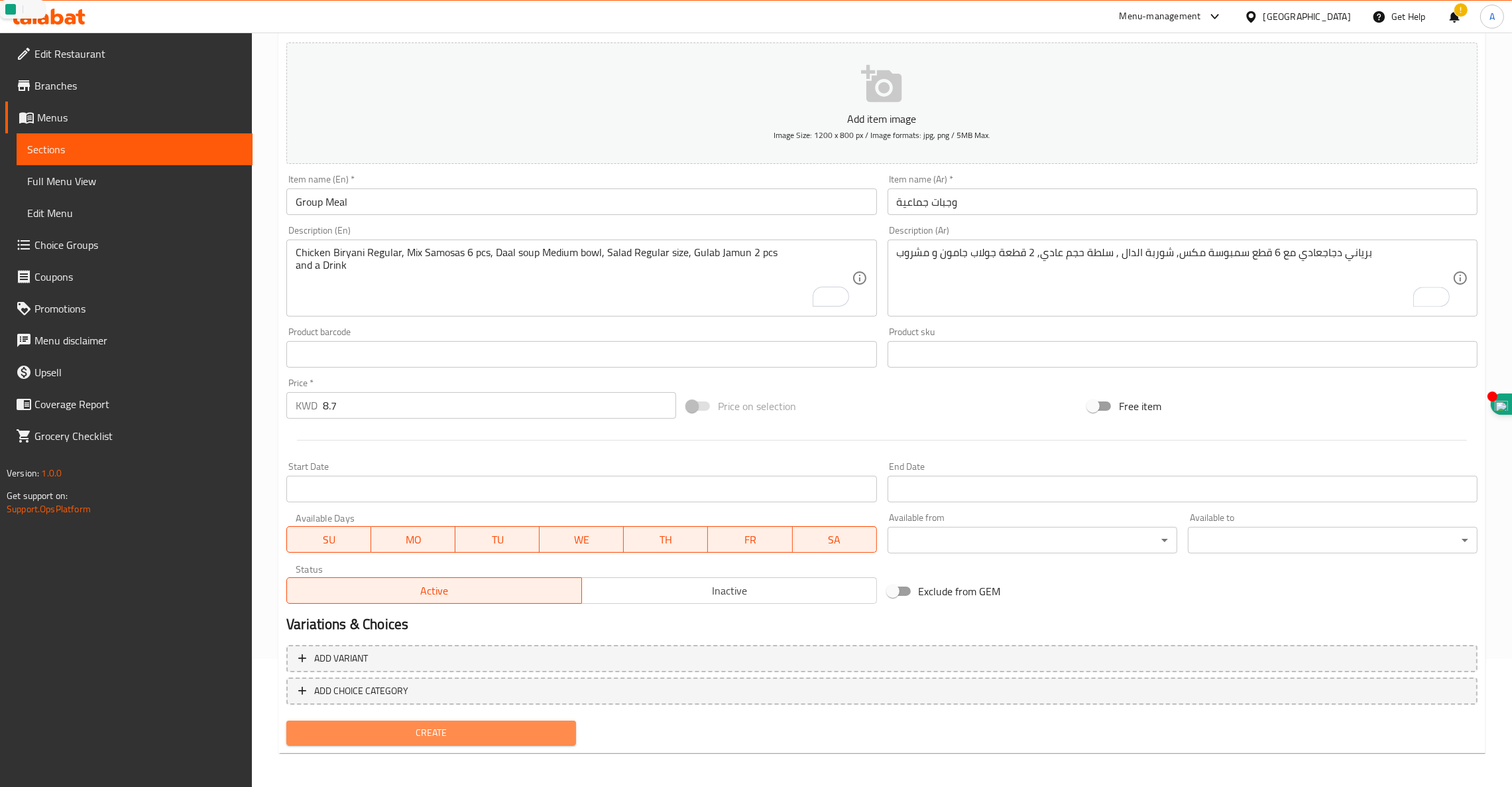
click at [440, 727] on span "Create" at bounding box center [430, 732] width 269 height 17
click at [416, 732] on span "Create" at bounding box center [430, 732] width 269 height 17
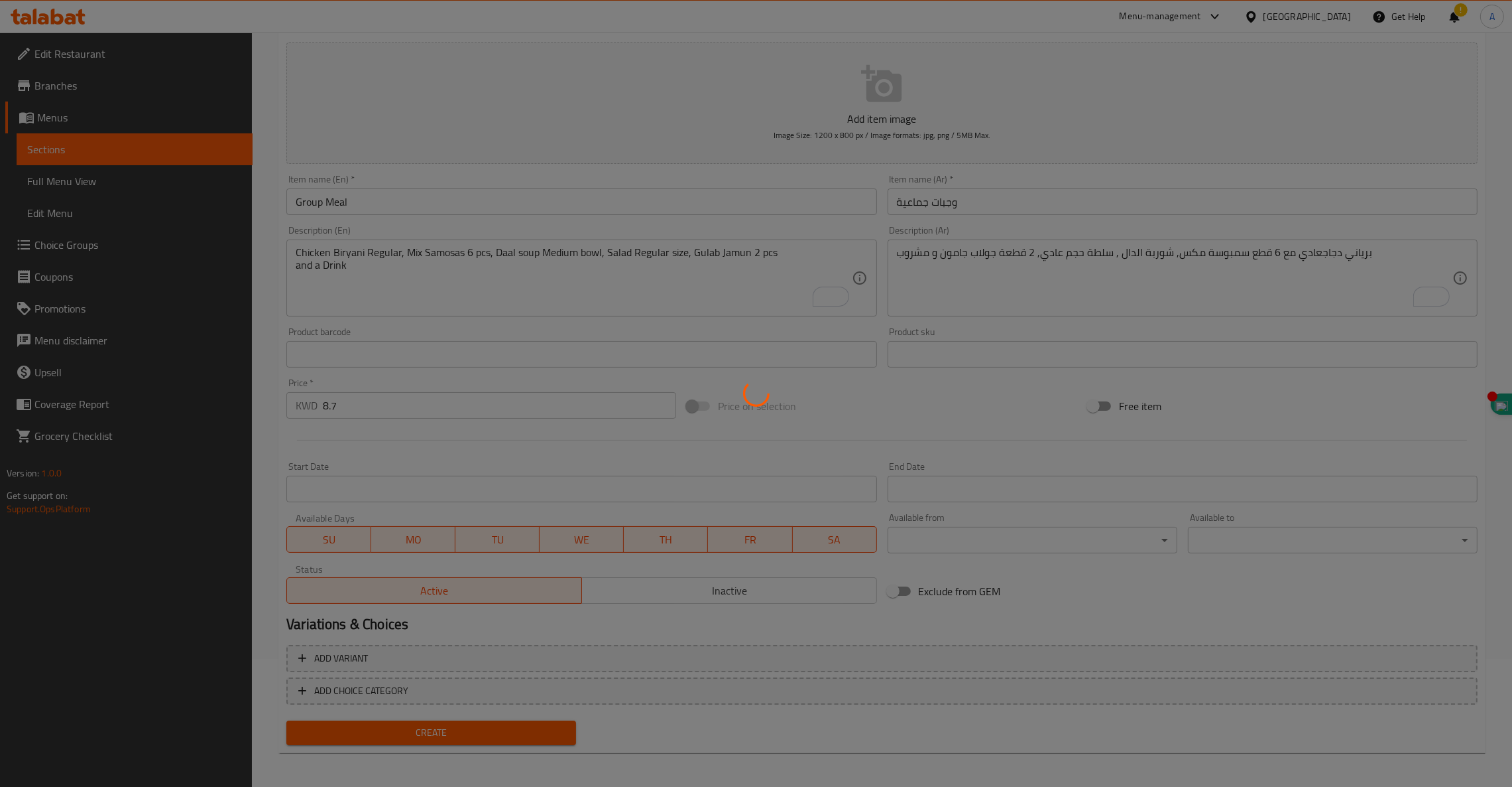
type input "0"
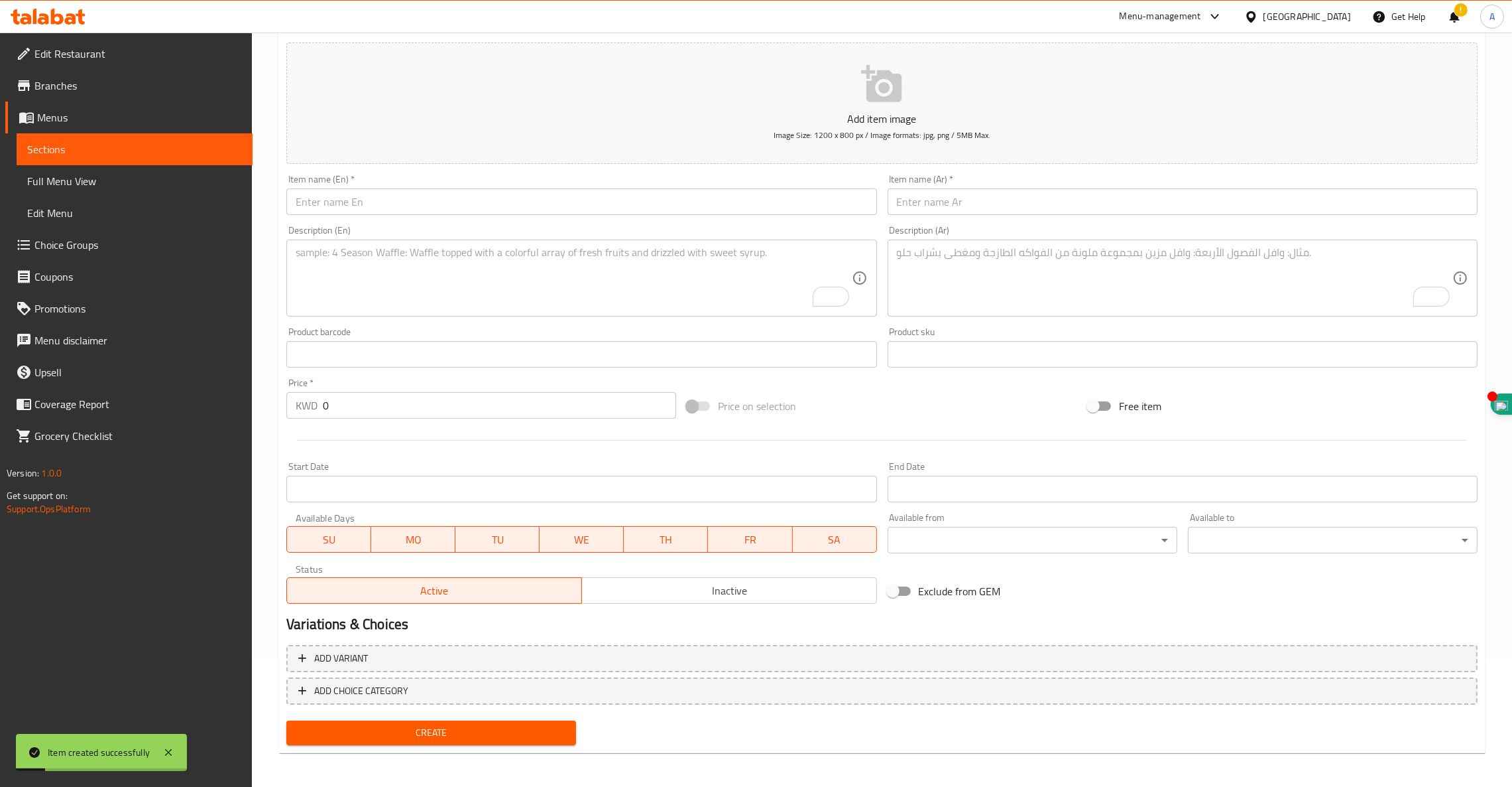
scroll to position [0, 0]
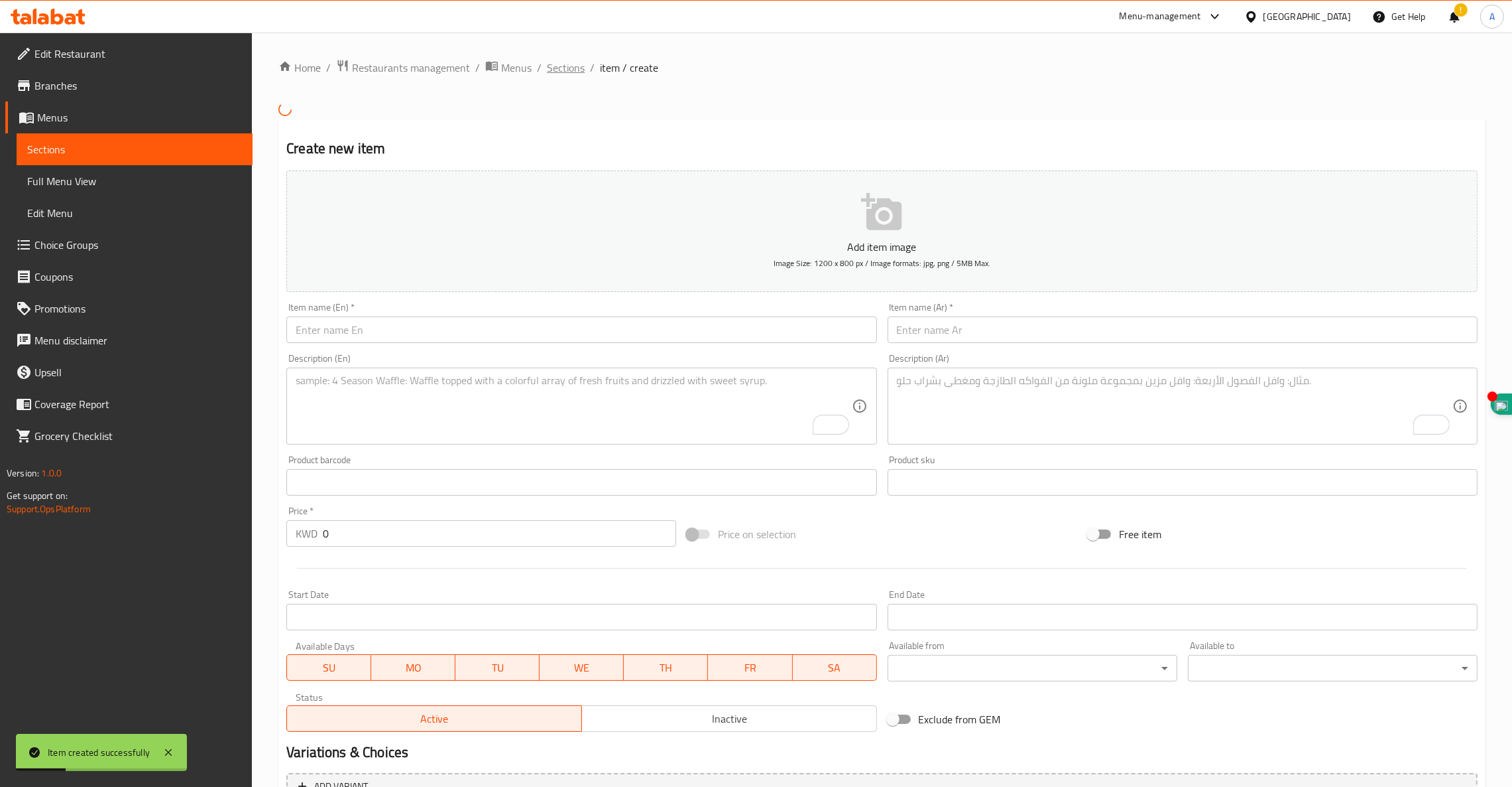
click at [568, 69] on span "Sections" at bounding box center [565, 67] width 38 height 16
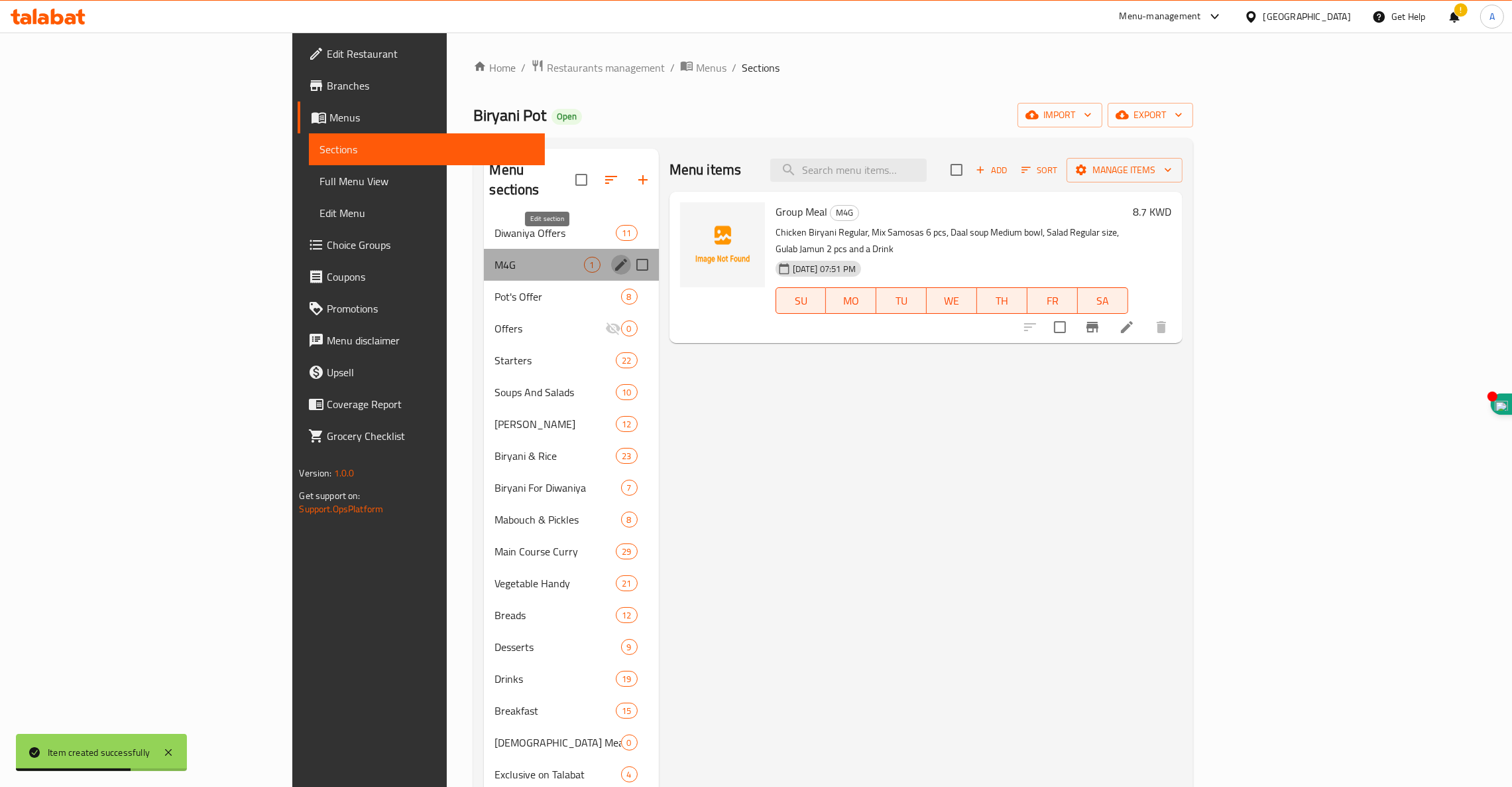
click at [615, 258] on icon "edit" at bounding box center [621, 264] width 12 height 12
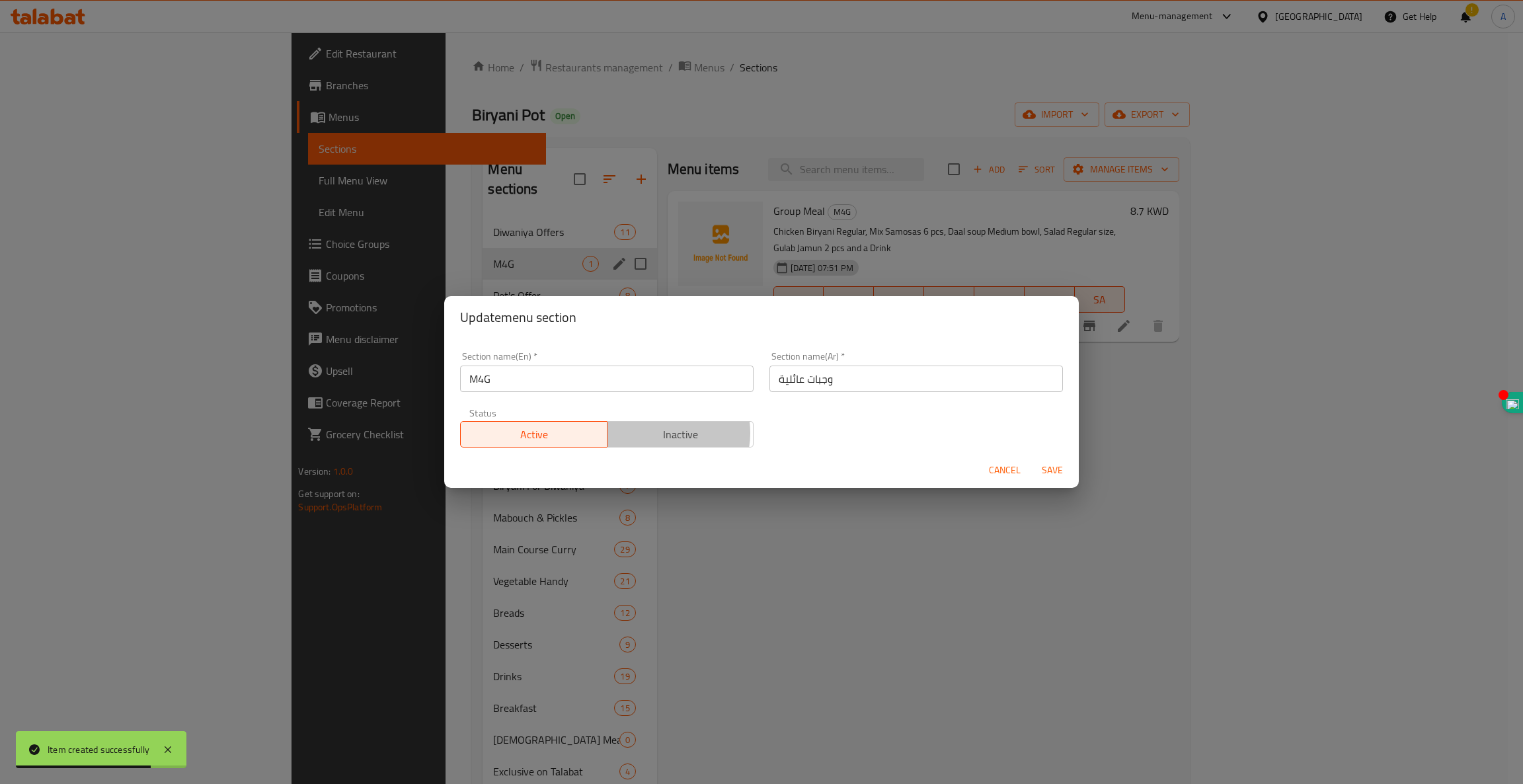
click at [657, 433] on span "Inactive" at bounding box center [680, 434] width 136 height 19
click at [1054, 477] on span "Save" at bounding box center [1052, 470] width 31 height 17
